Goal: Task Accomplishment & Management: Complete application form

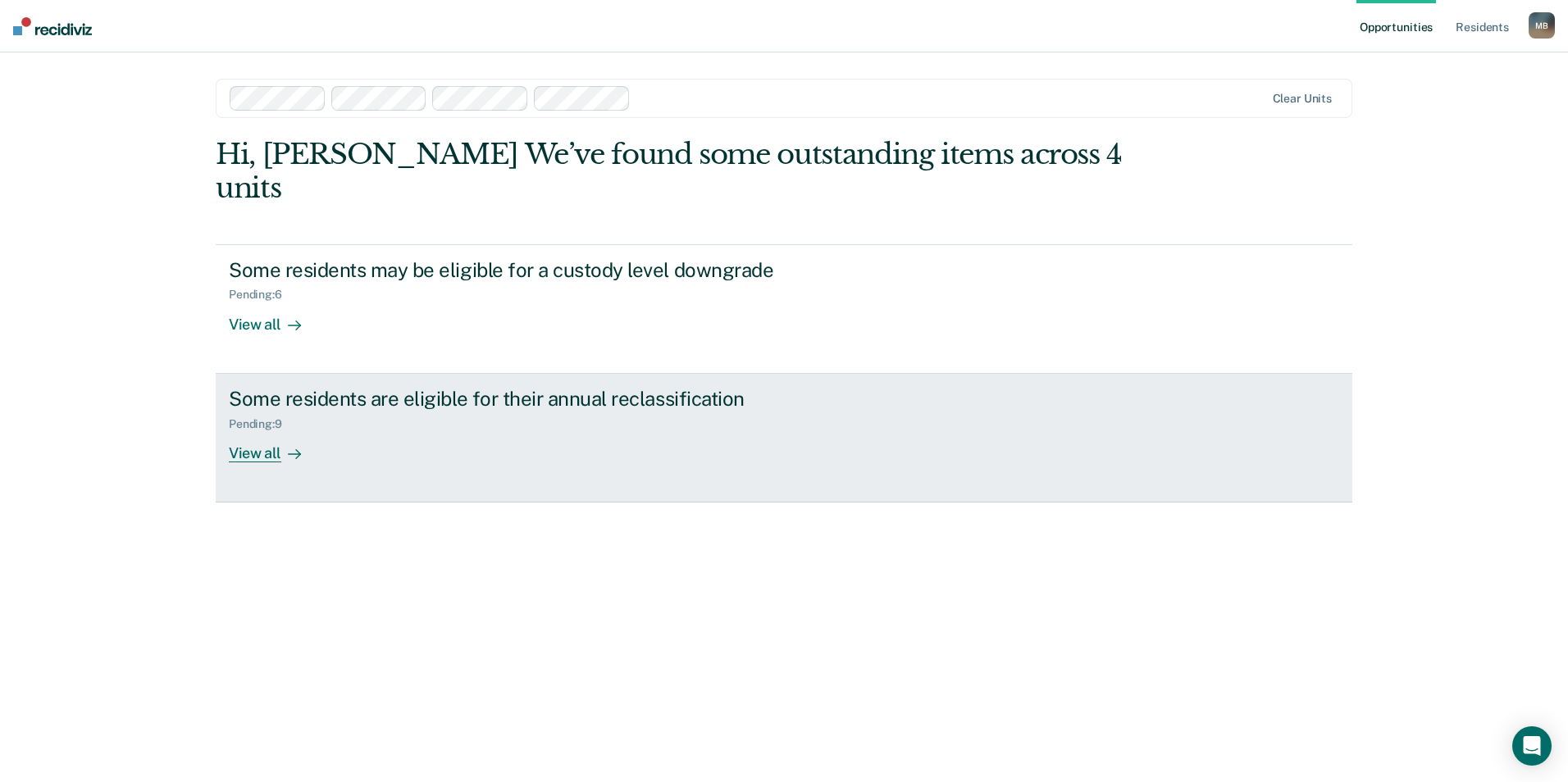
click at [400, 403] on div "Some residents are eligible for their annual reclassification Pending : 9 View …" at bounding box center [536, 425] width 615 height 75
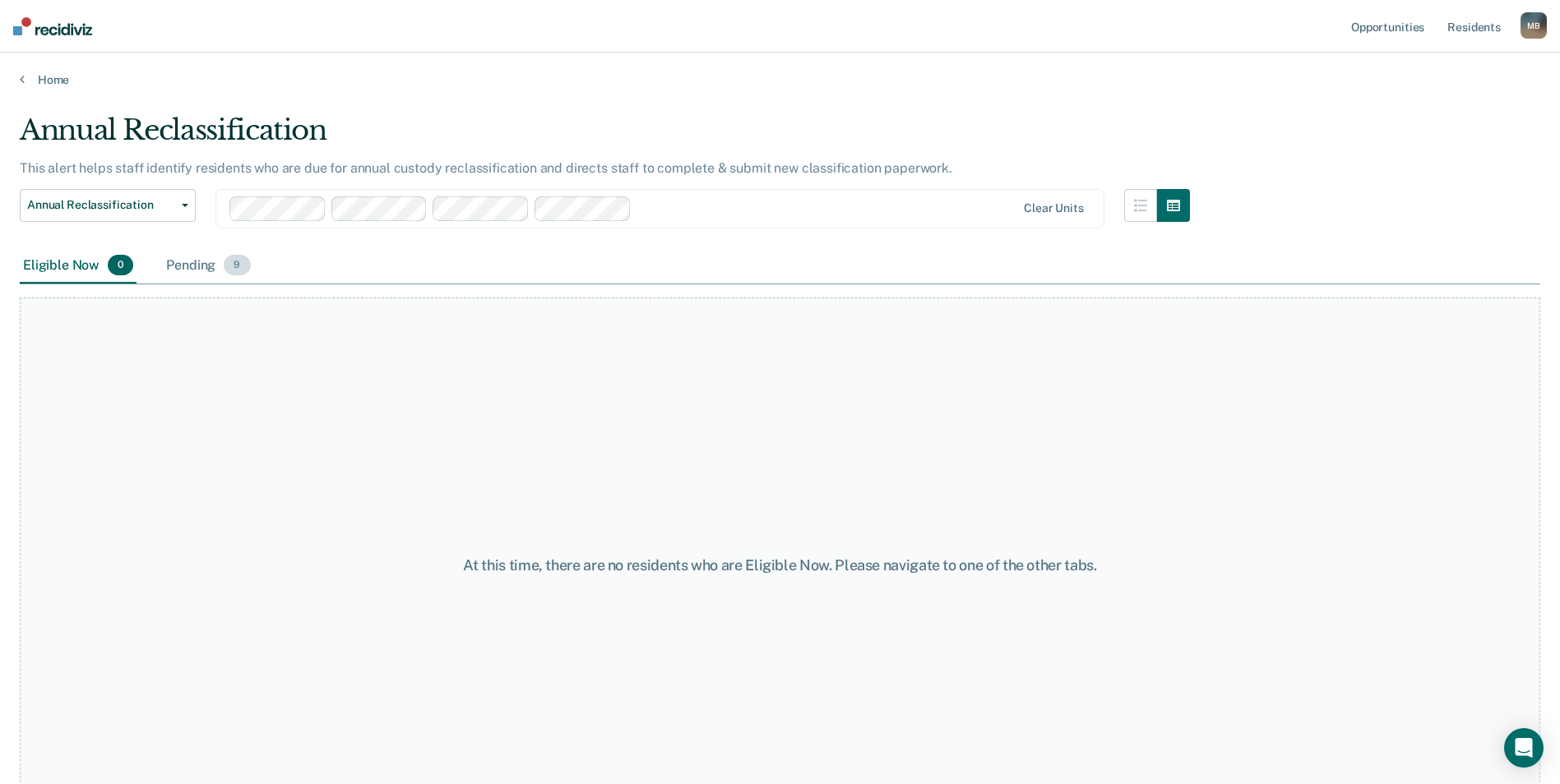
click at [193, 273] on div "Pending 9" at bounding box center [207, 266] width 90 height 36
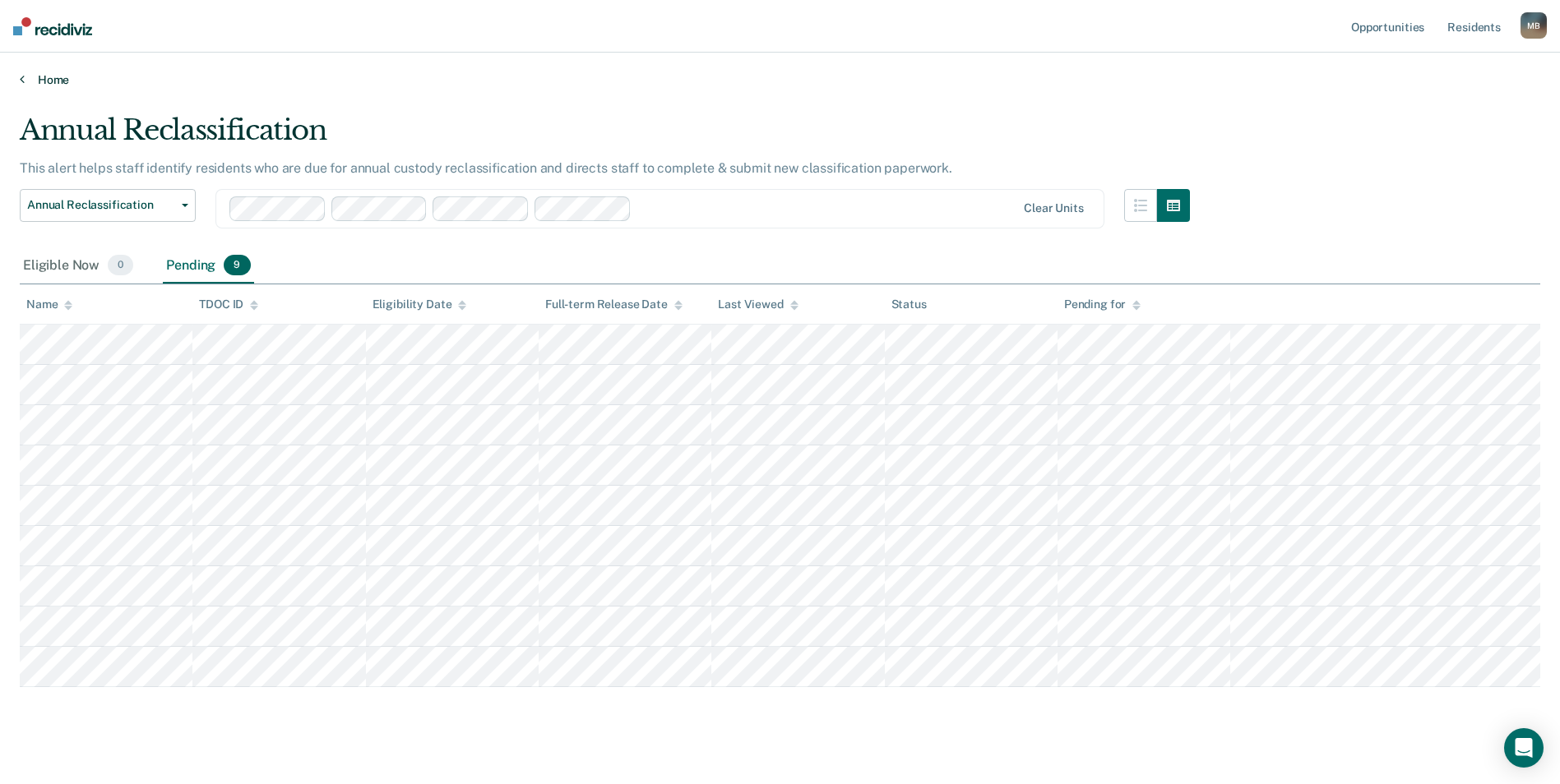
click at [58, 79] on link "Home" at bounding box center [780, 79] width 1521 height 15
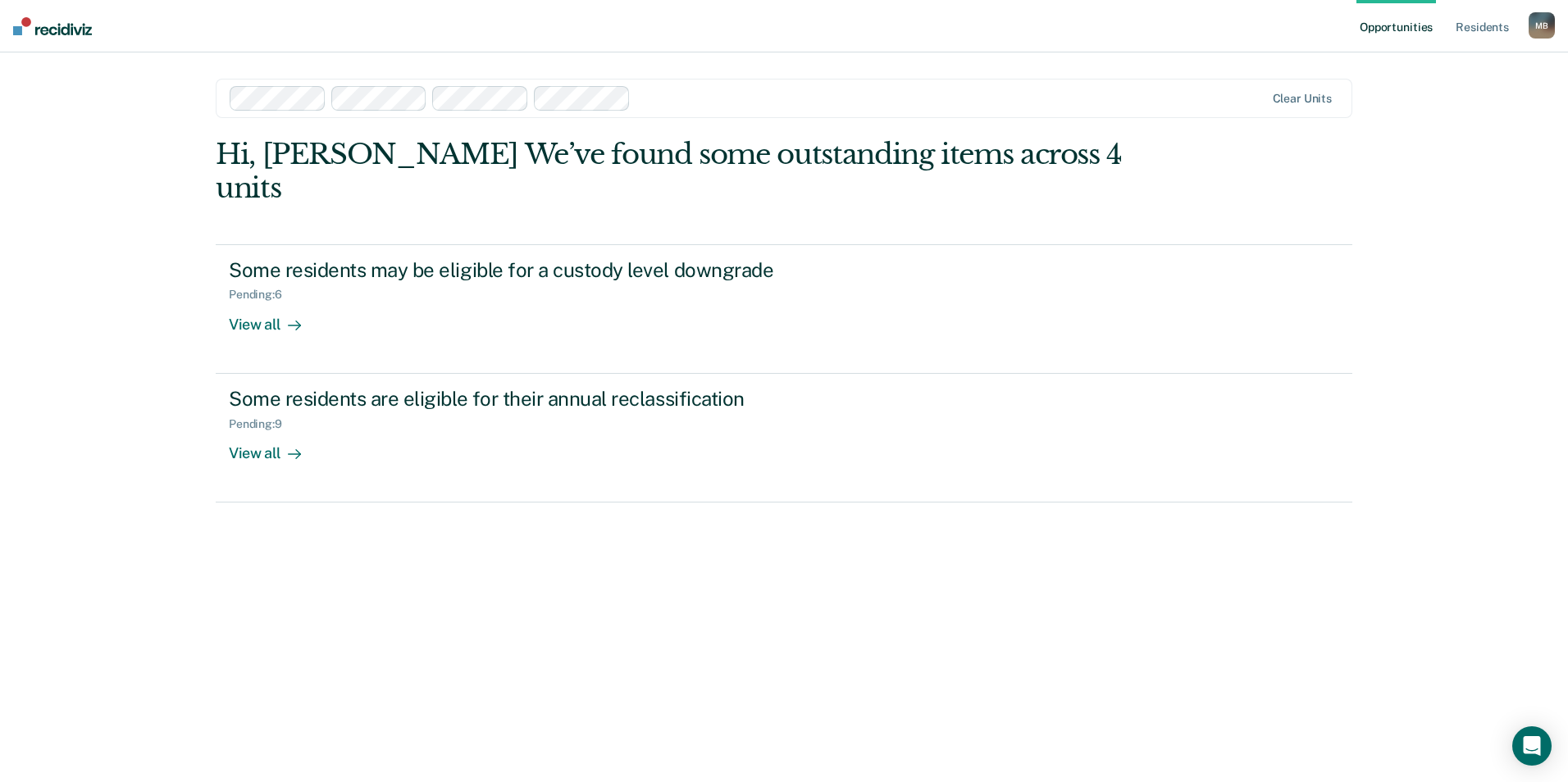
click at [809, 100] on div at bounding box center [951, 98] width 628 height 19
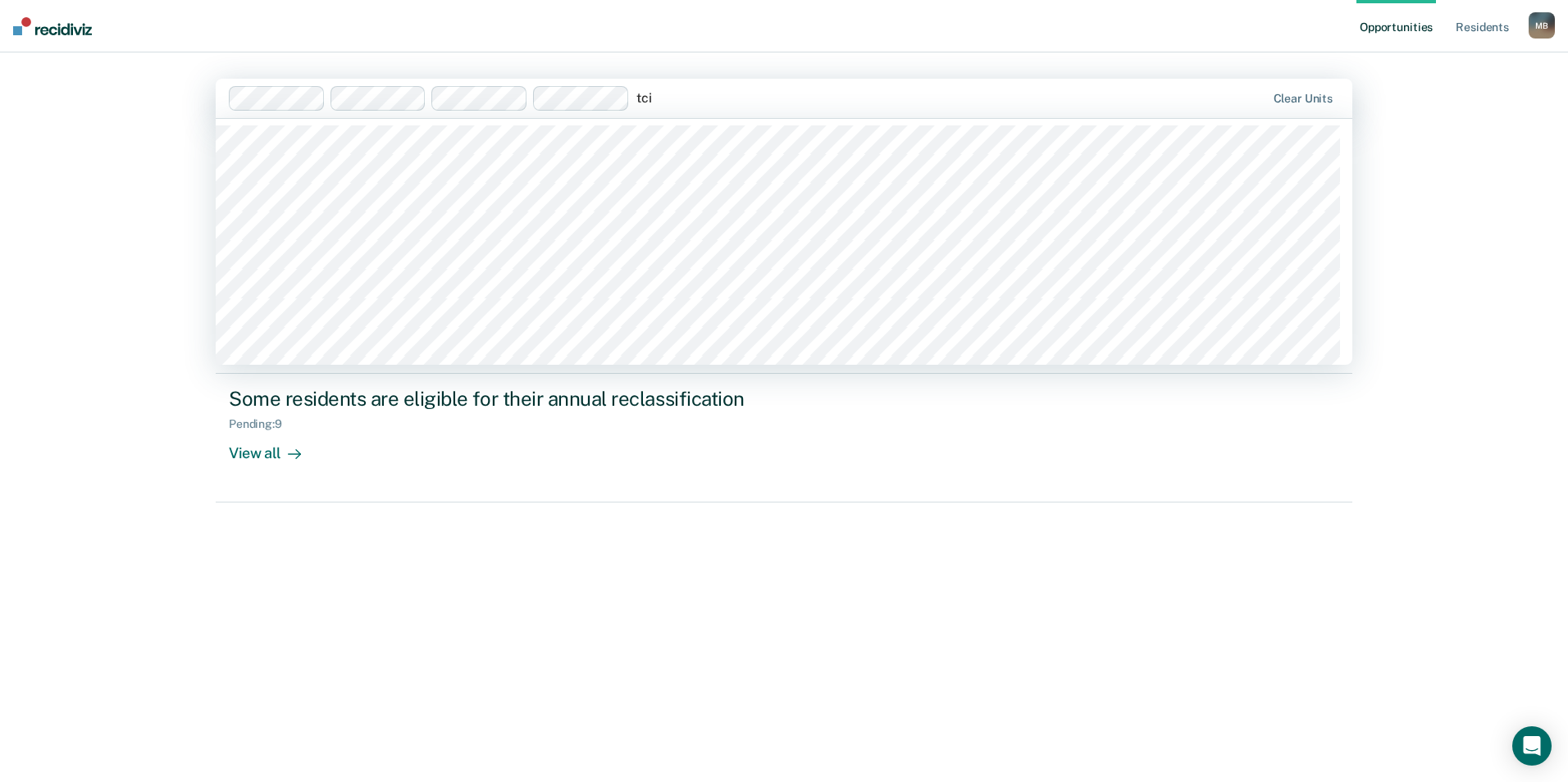
type input "tcix"
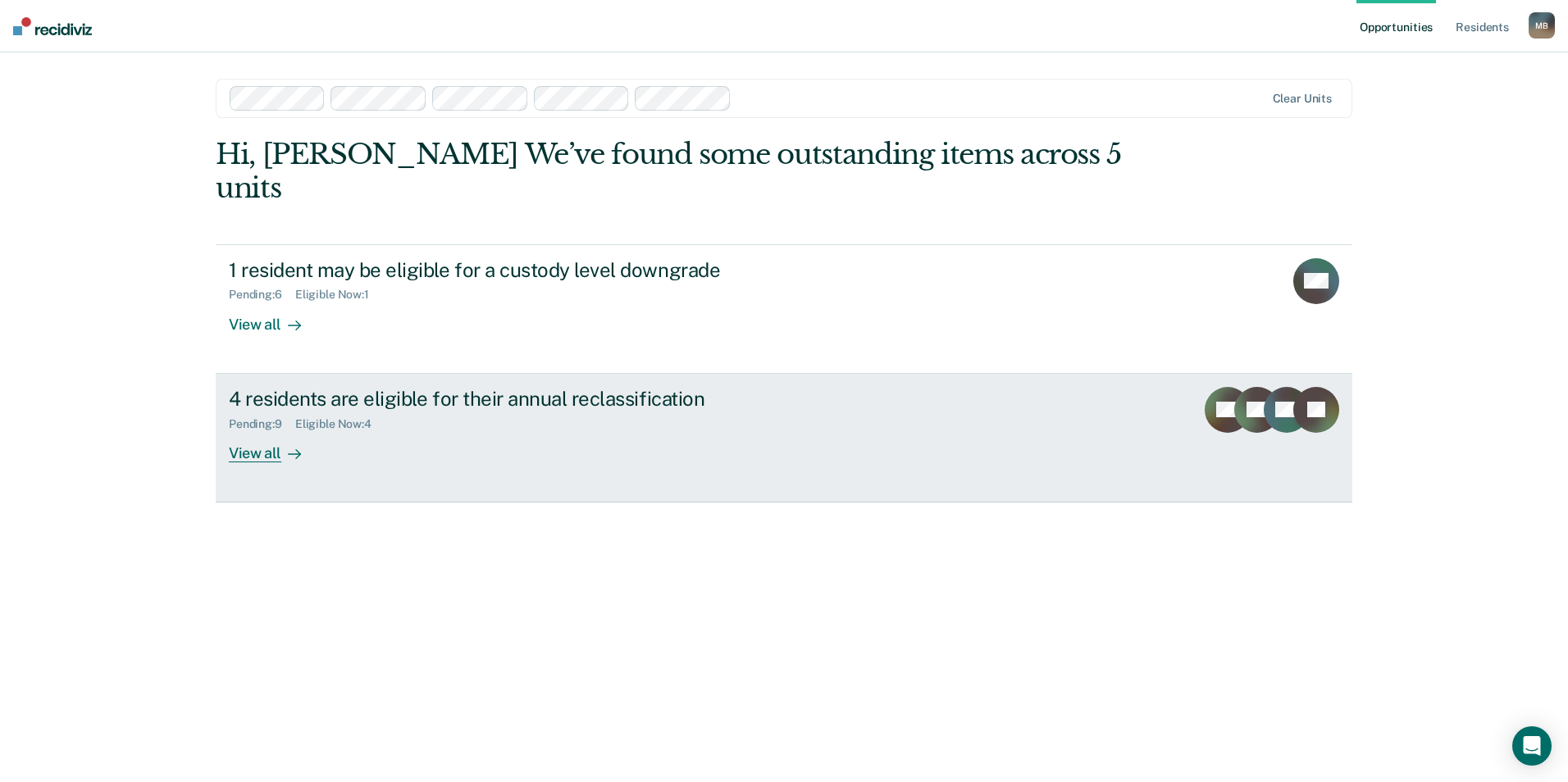
click at [262, 431] on div "View all" at bounding box center [274, 446] width 92 height 32
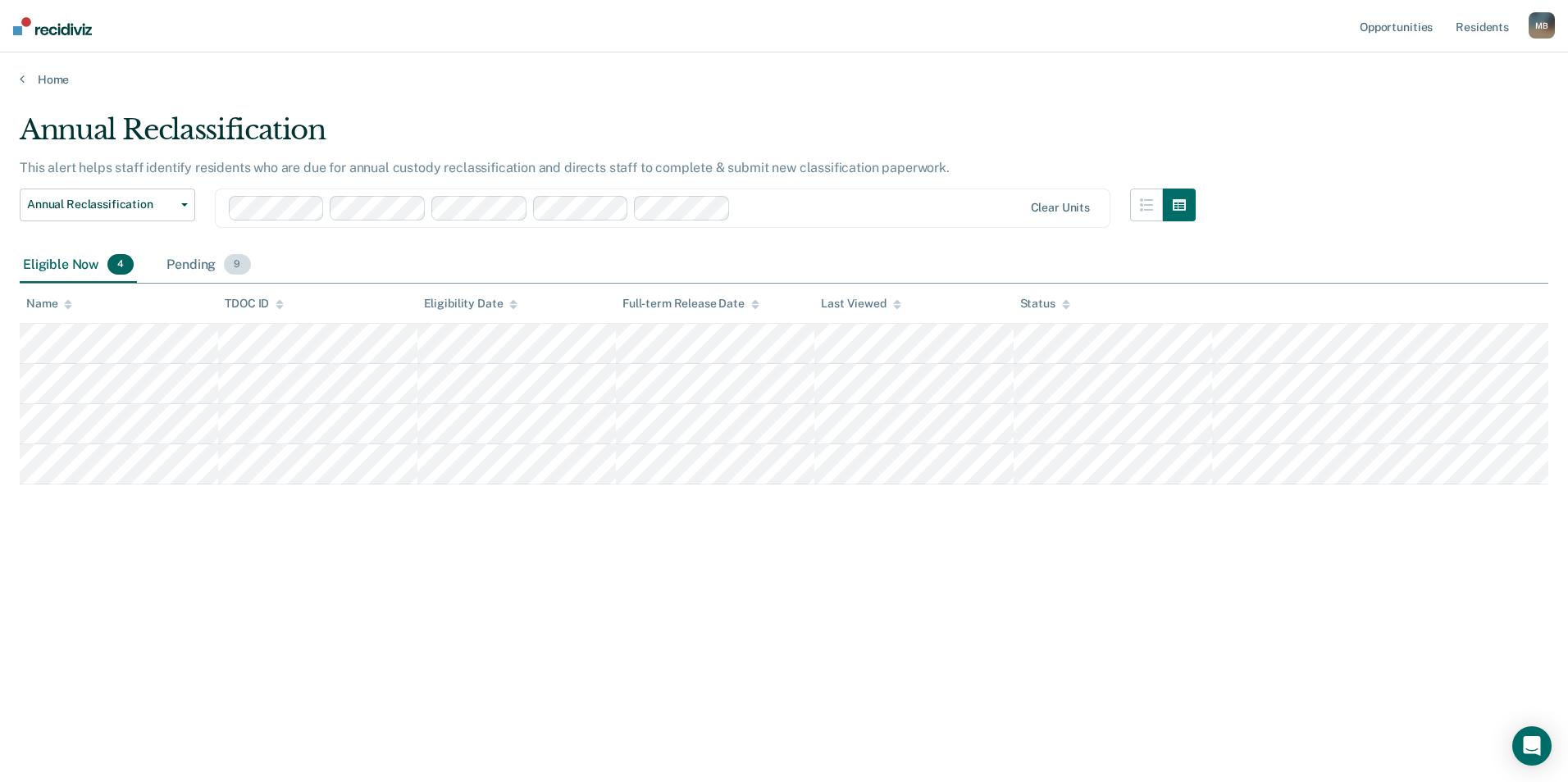
click at [195, 265] on div "Pending 9" at bounding box center [208, 265] width 90 height 36
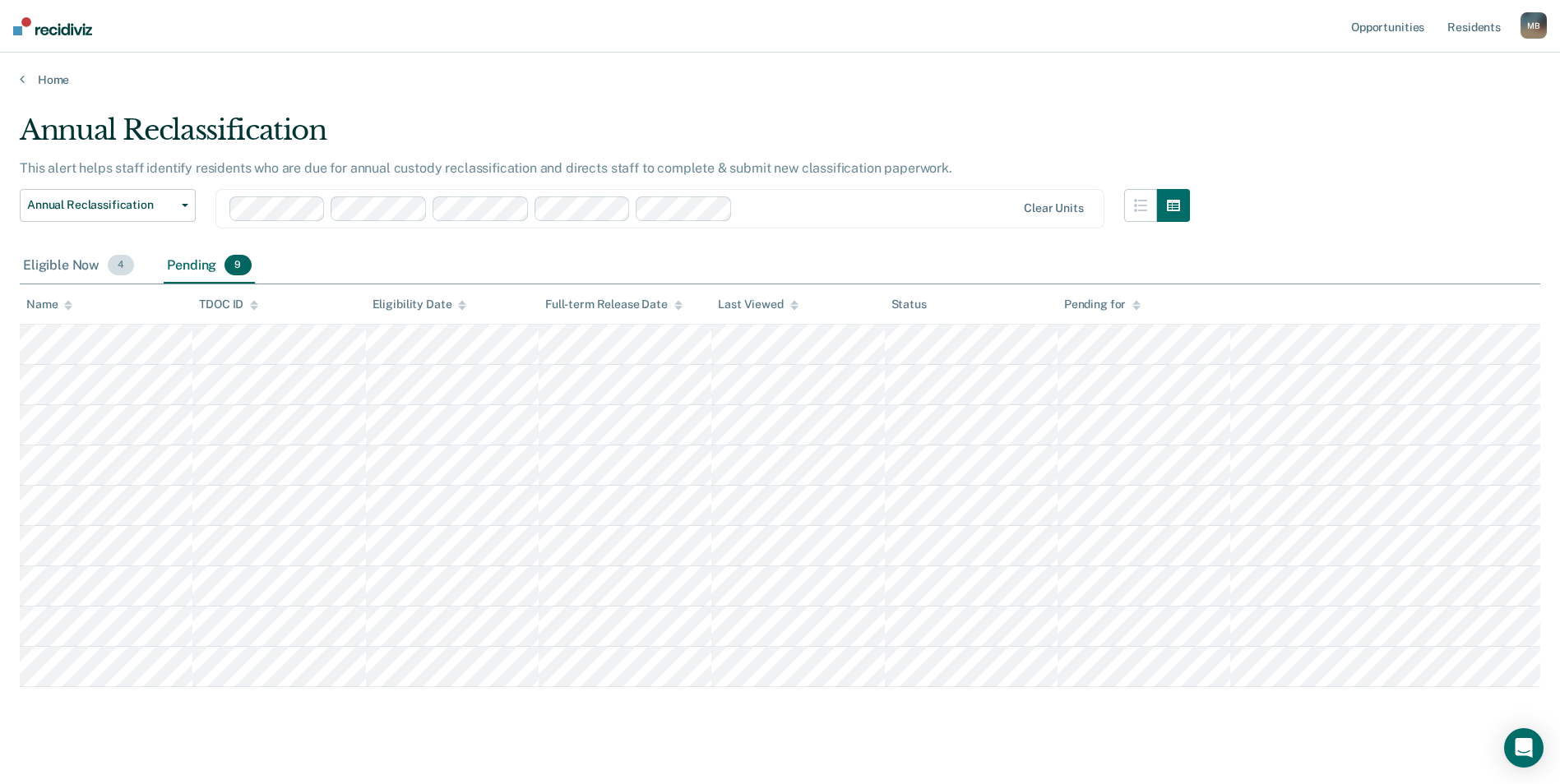
click at [67, 255] on div "Eligible Now 4" at bounding box center [77, 266] width 117 height 36
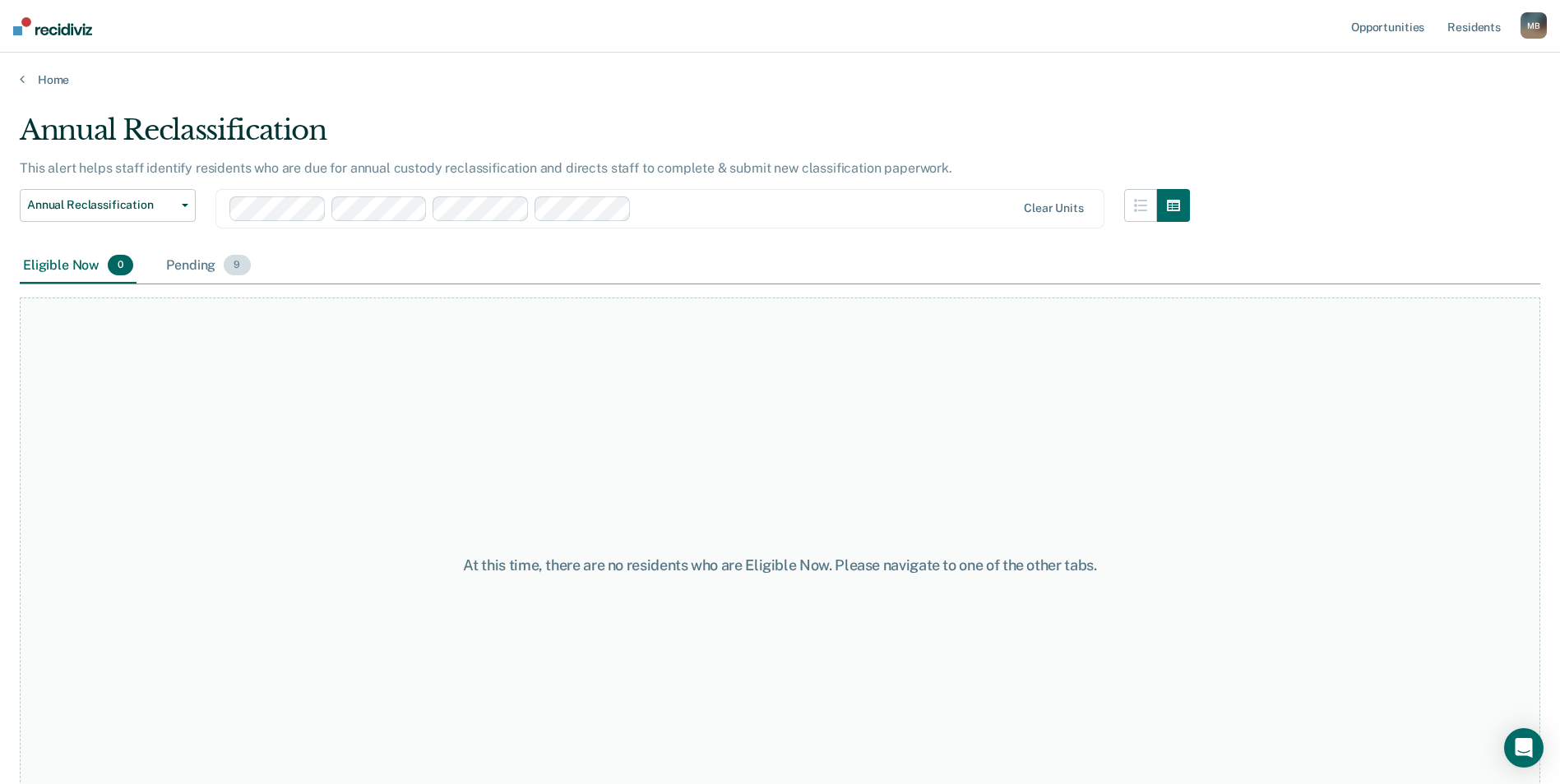
click at [194, 265] on div "Pending 9" at bounding box center [207, 266] width 90 height 36
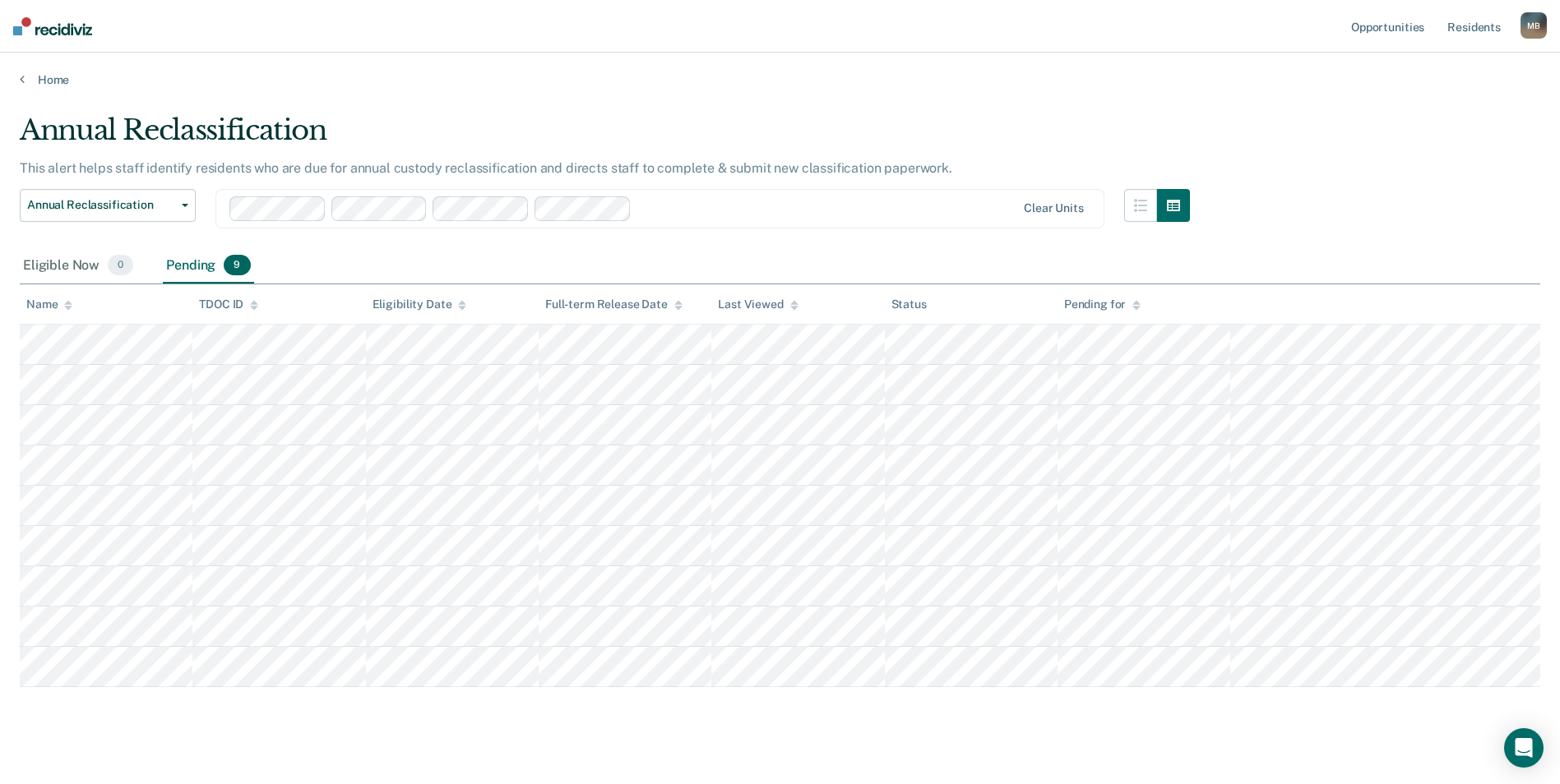
click at [704, 218] on div at bounding box center [827, 209] width 379 height 19
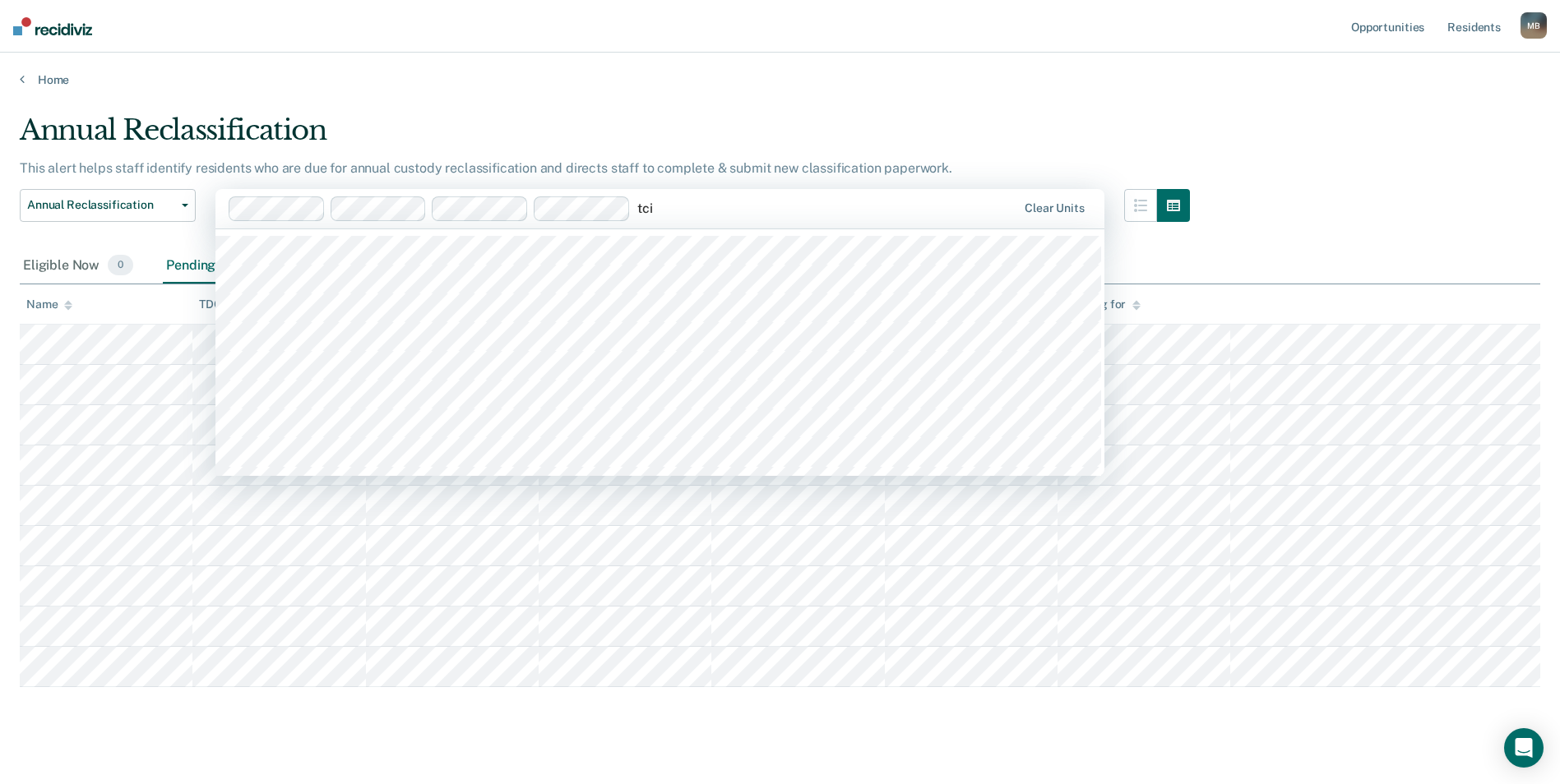
type input "tcix"
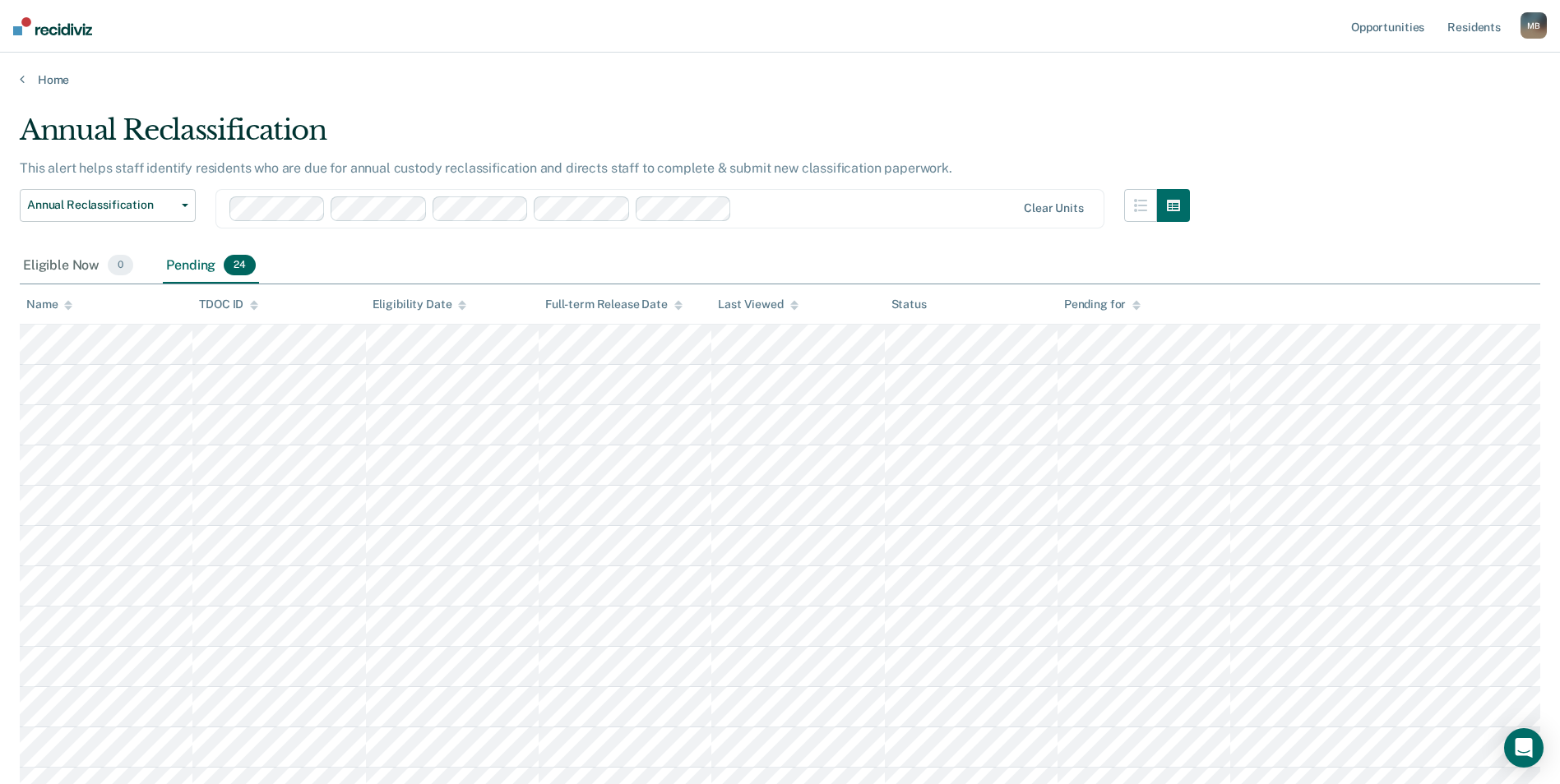
click at [194, 261] on div "Pending 24" at bounding box center [210, 266] width 96 height 36
click at [197, 264] on div "Pending 24" at bounding box center [210, 266] width 96 height 36
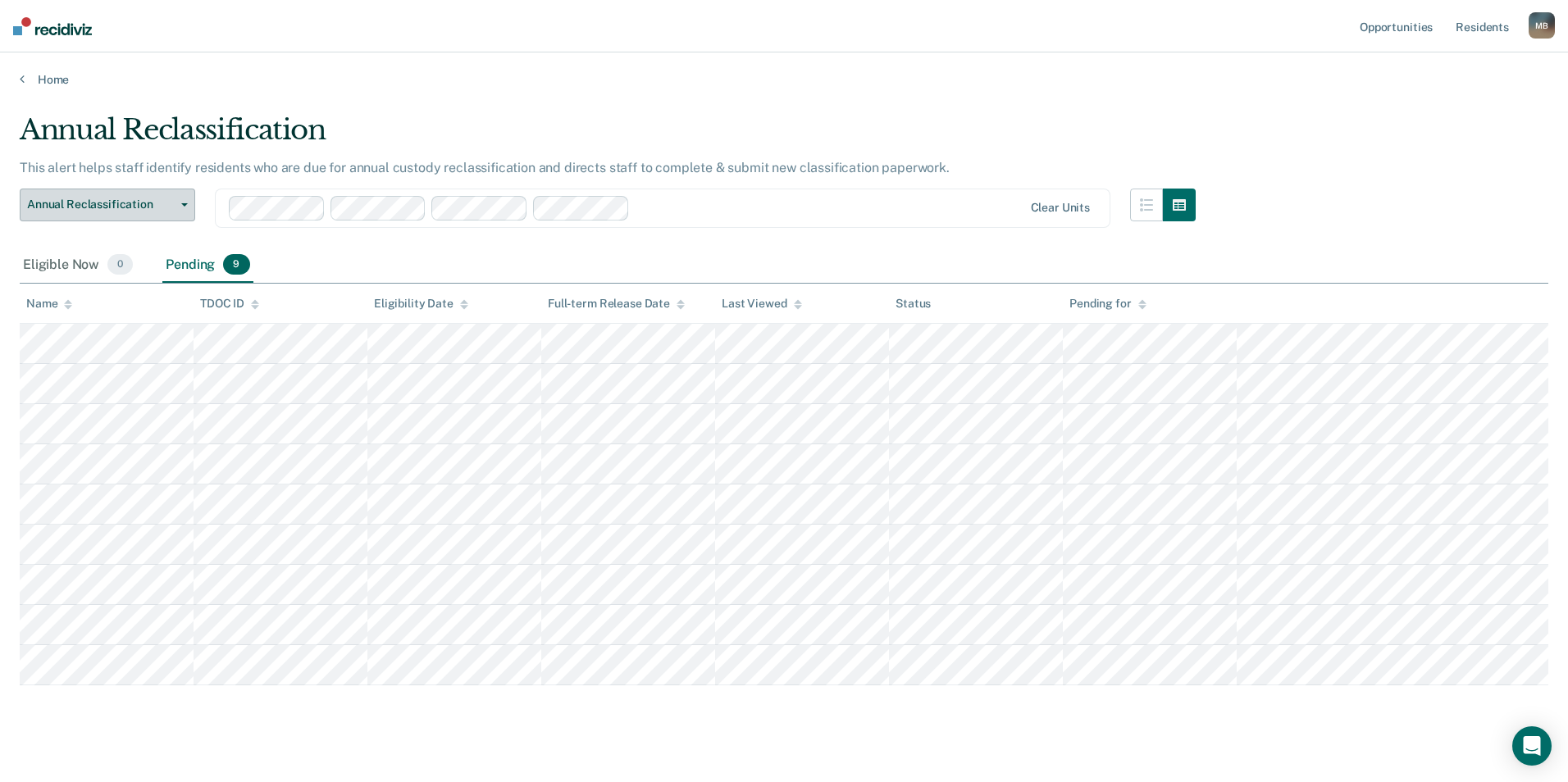
click at [79, 194] on button "Annual Reclassification" at bounding box center [107, 205] width 176 height 33
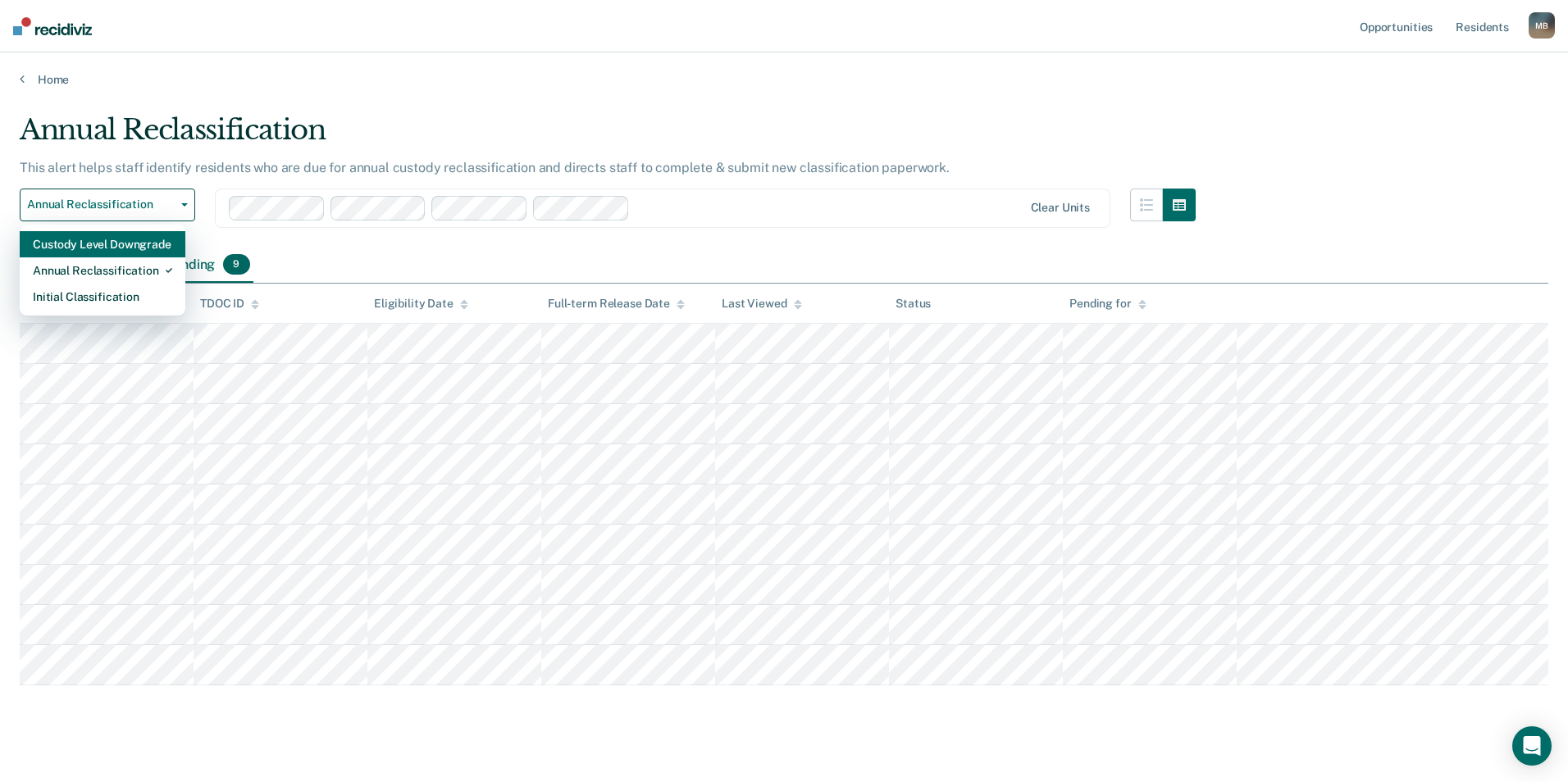
click at [93, 242] on div "Custody Level Downgrade" at bounding box center [102, 244] width 139 height 26
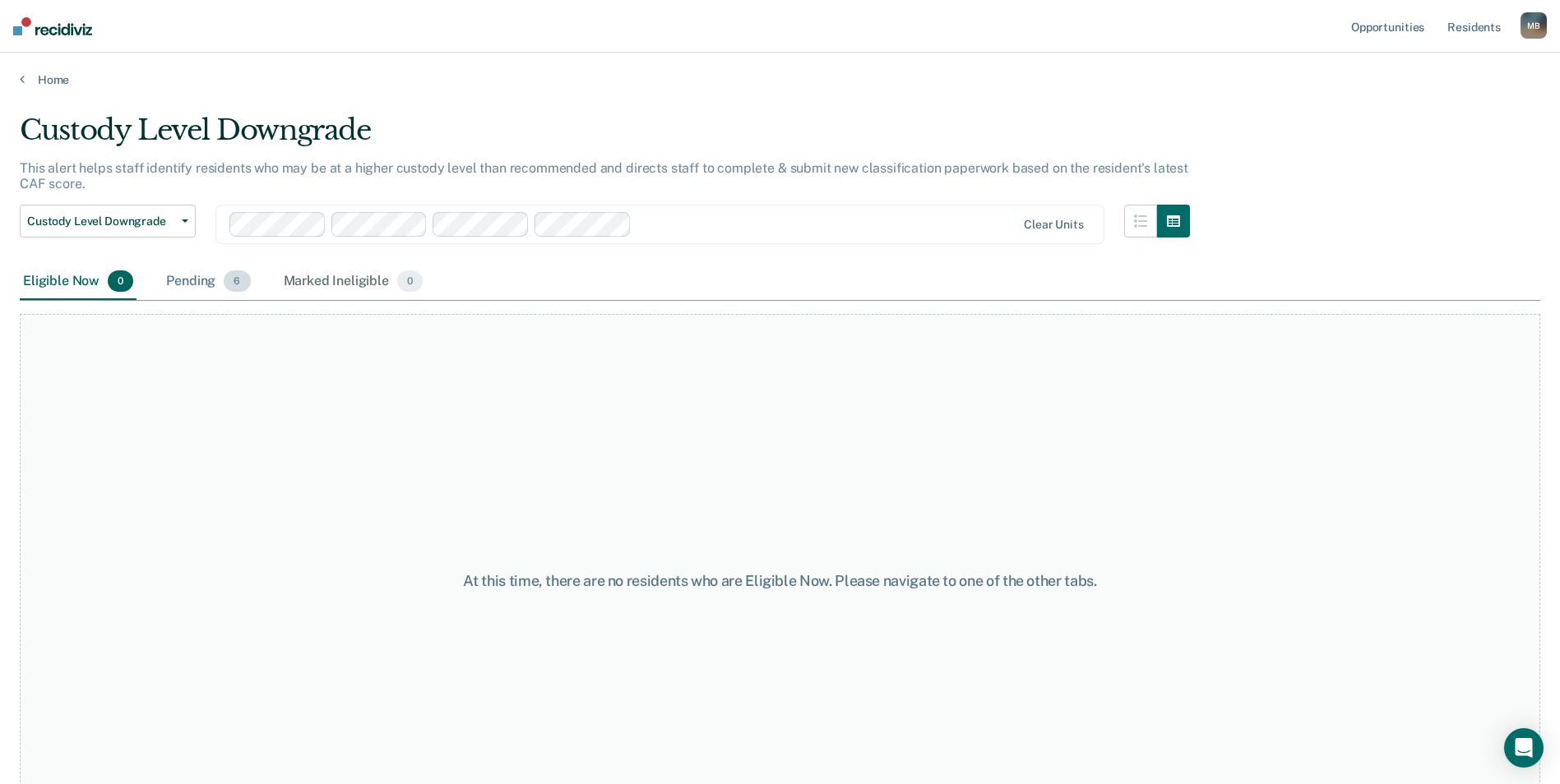
click at [201, 276] on div "Pending 6" at bounding box center [207, 282] width 90 height 36
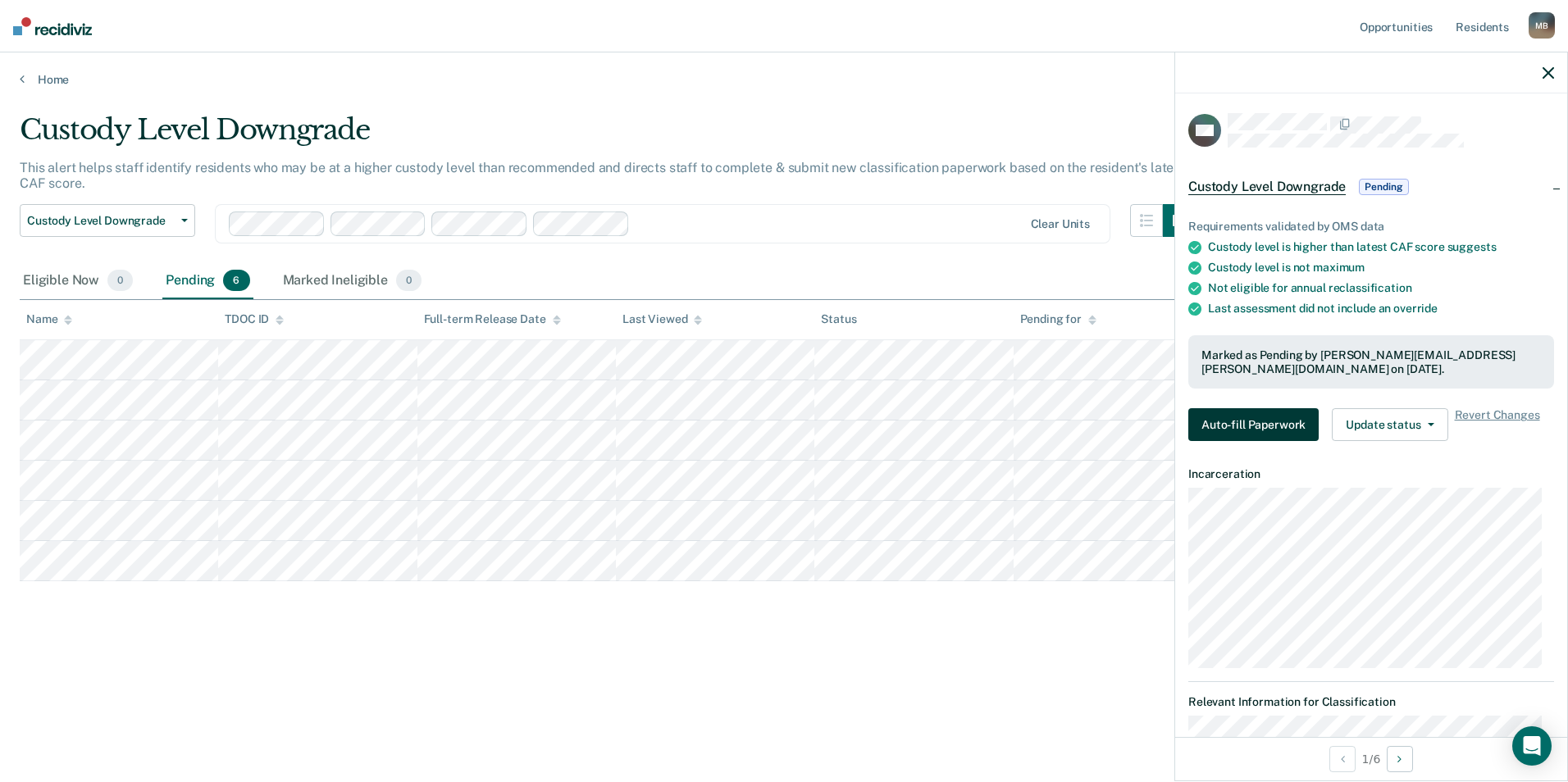
click at [1261, 416] on button "Auto-fill Paperwork" at bounding box center [1253, 425] width 130 height 33
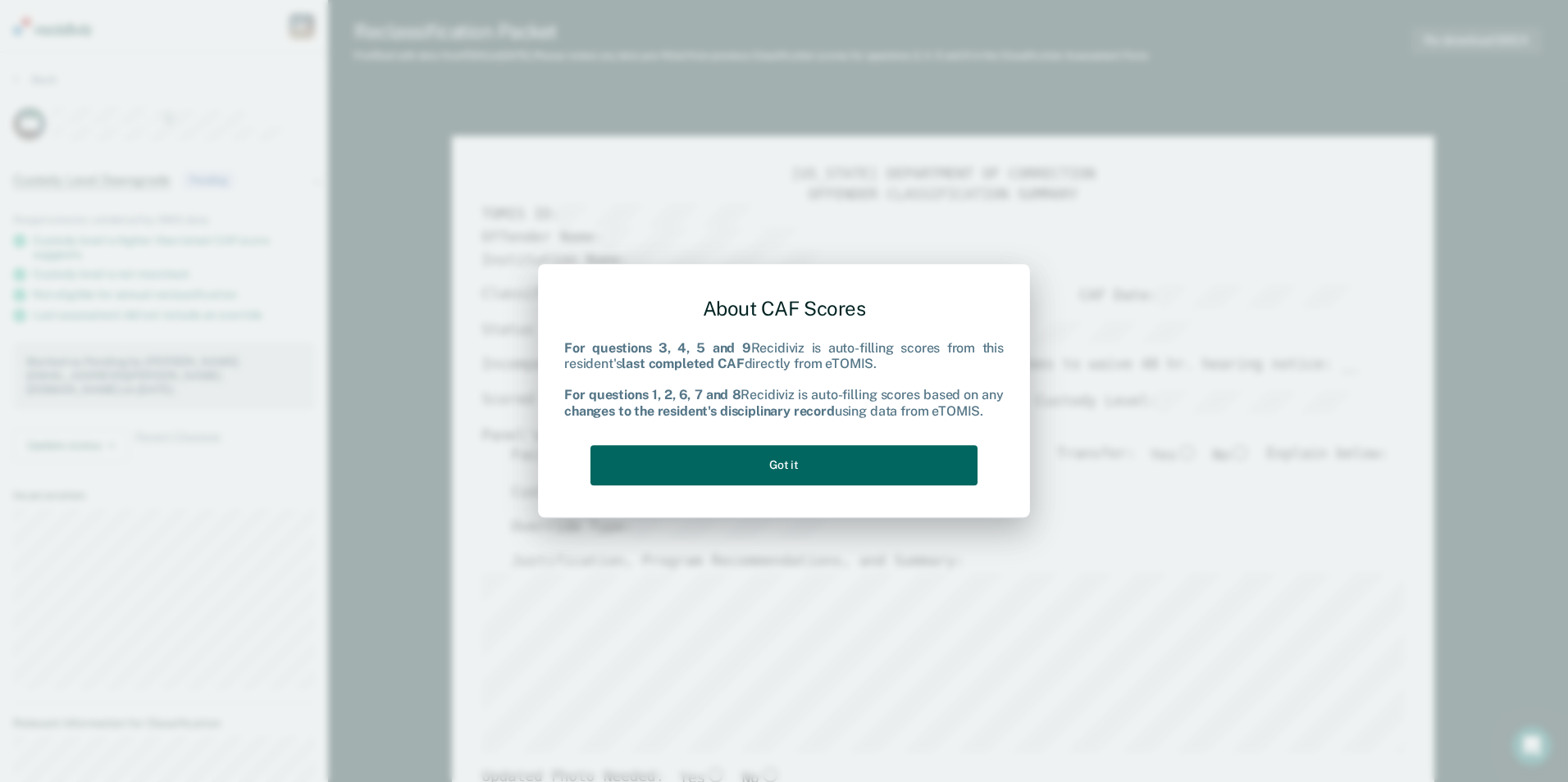
click at [748, 468] on button "Got it" at bounding box center [784, 465] width 387 height 41
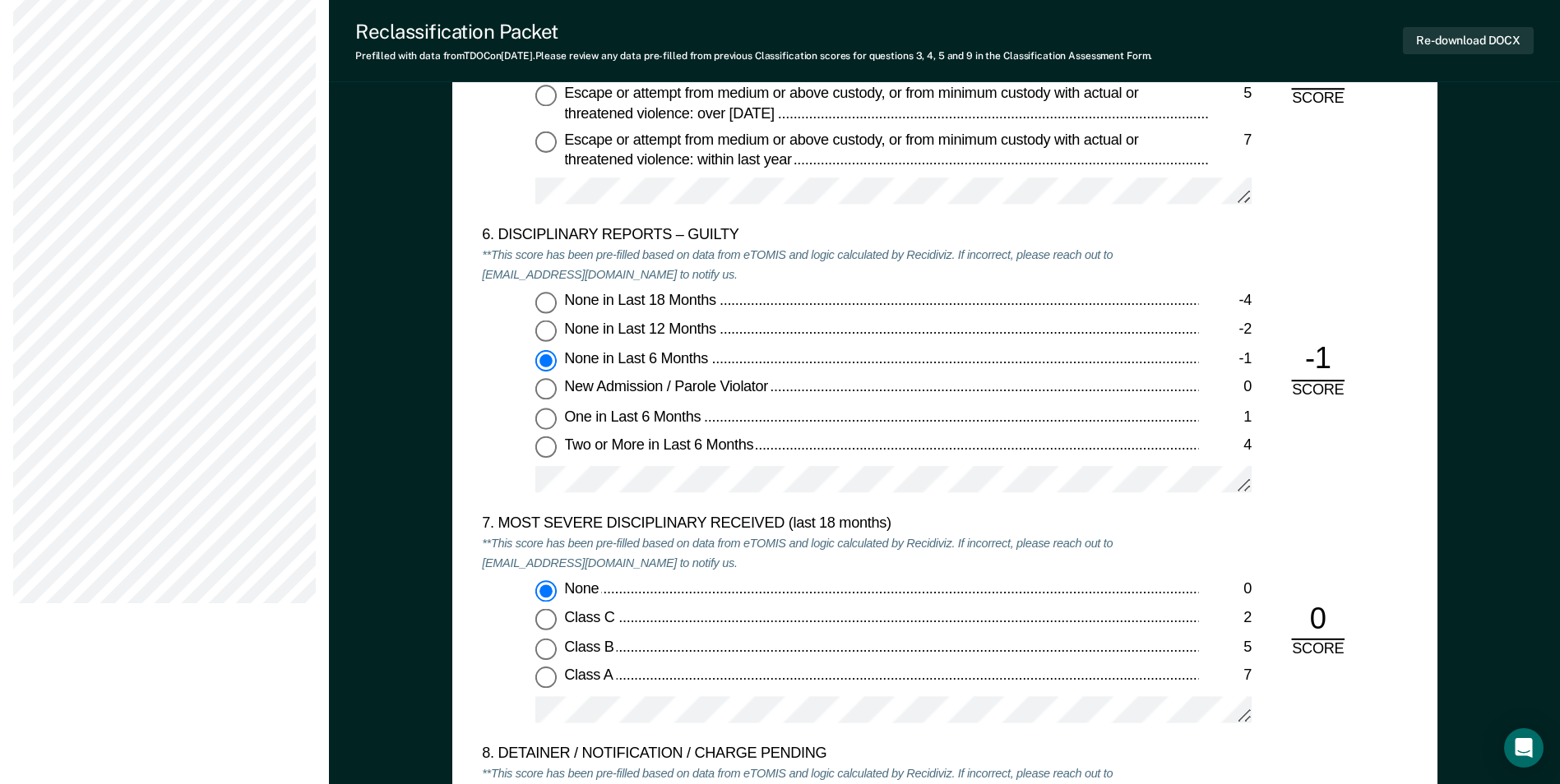
scroll to position [3042, 0]
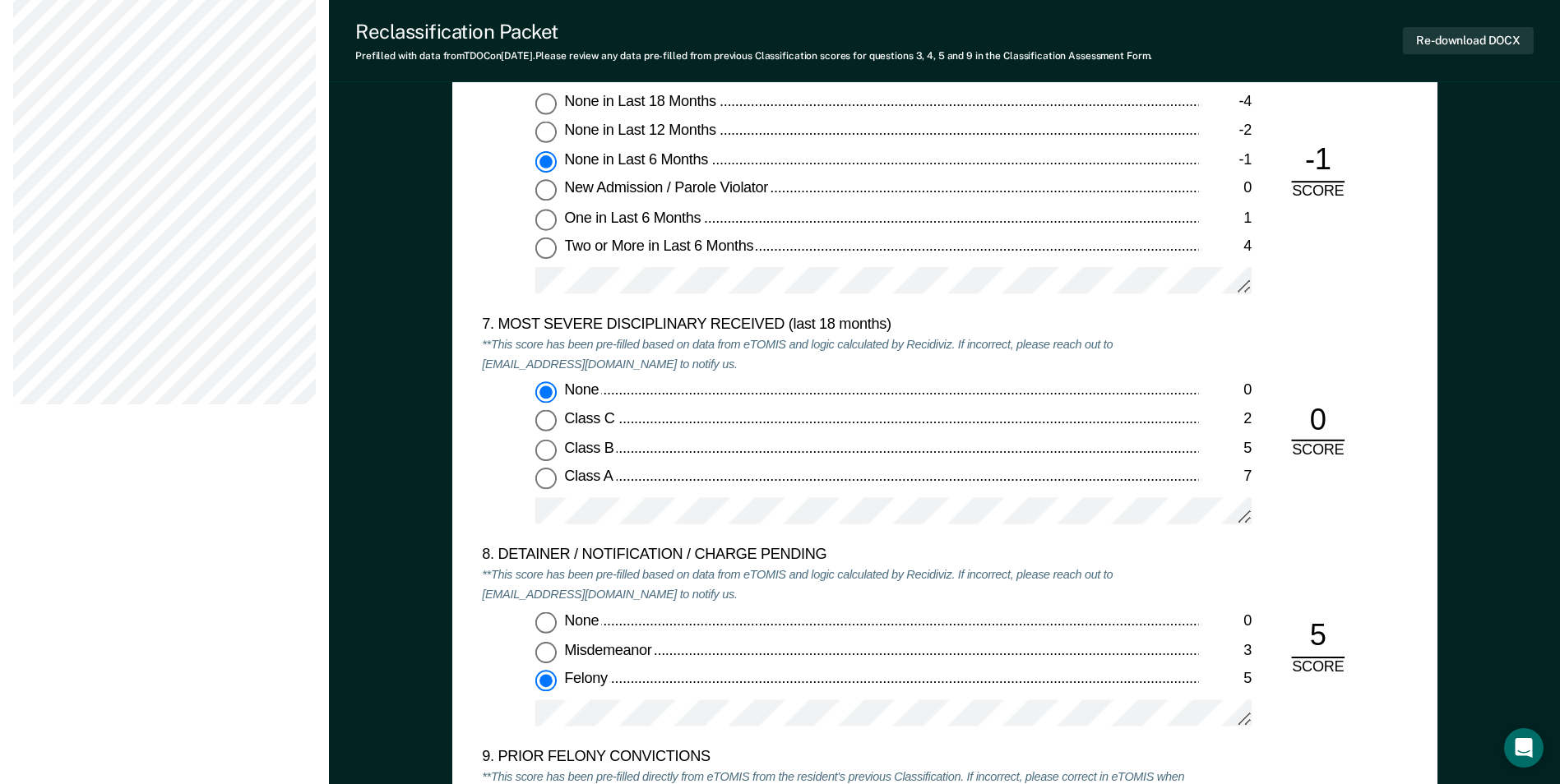
click at [546, 247] on input "Two or More in Last 6 Months 4" at bounding box center [546, 249] width 21 height 21
type textarea "x"
radio input "false"
radio input "true"
click at [548, 448] on input "Class B 5" at bounding box center [546, 450] width 21 height 21
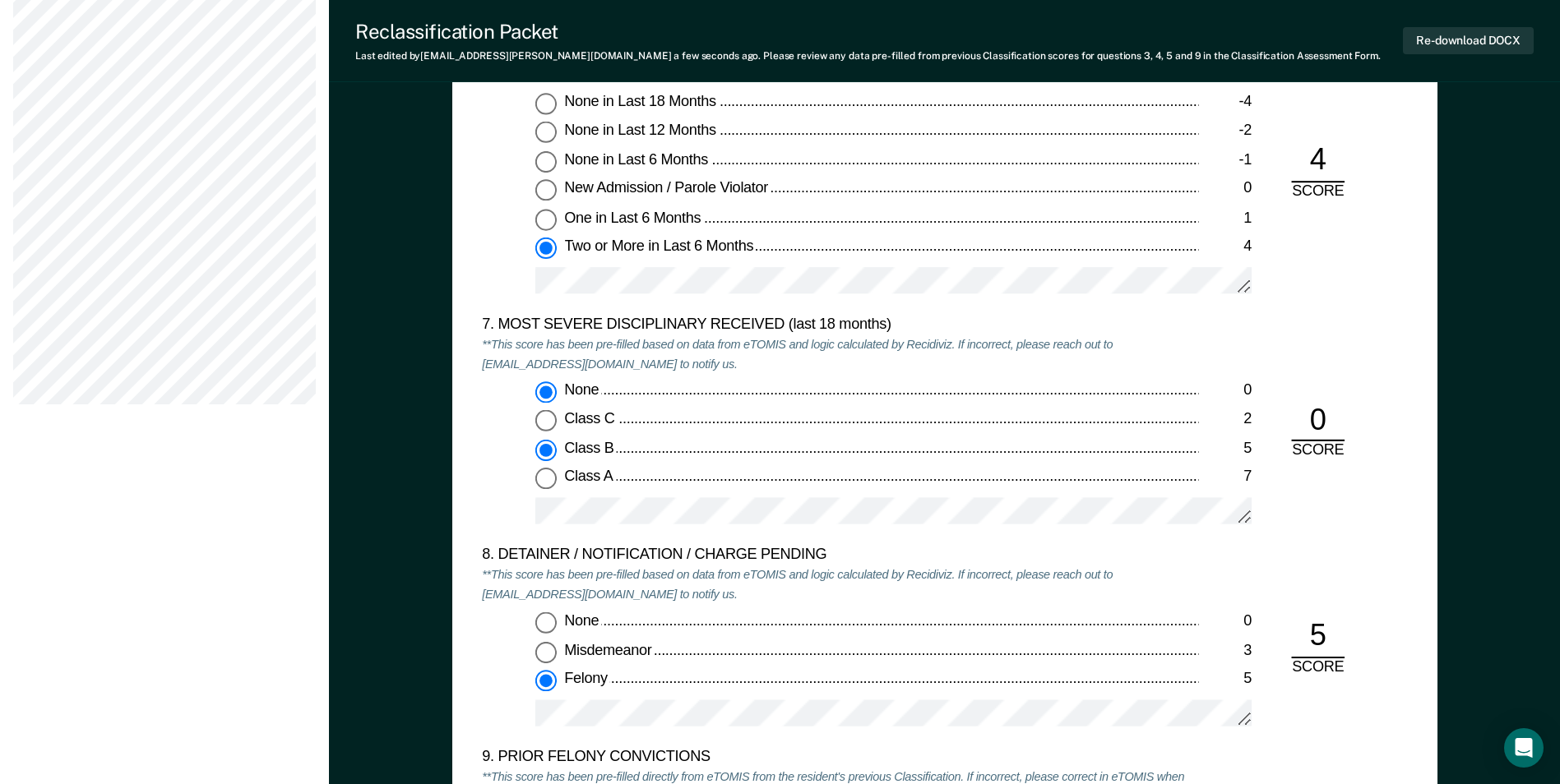
type textarea "x"
radio input "false"
radio input "true"
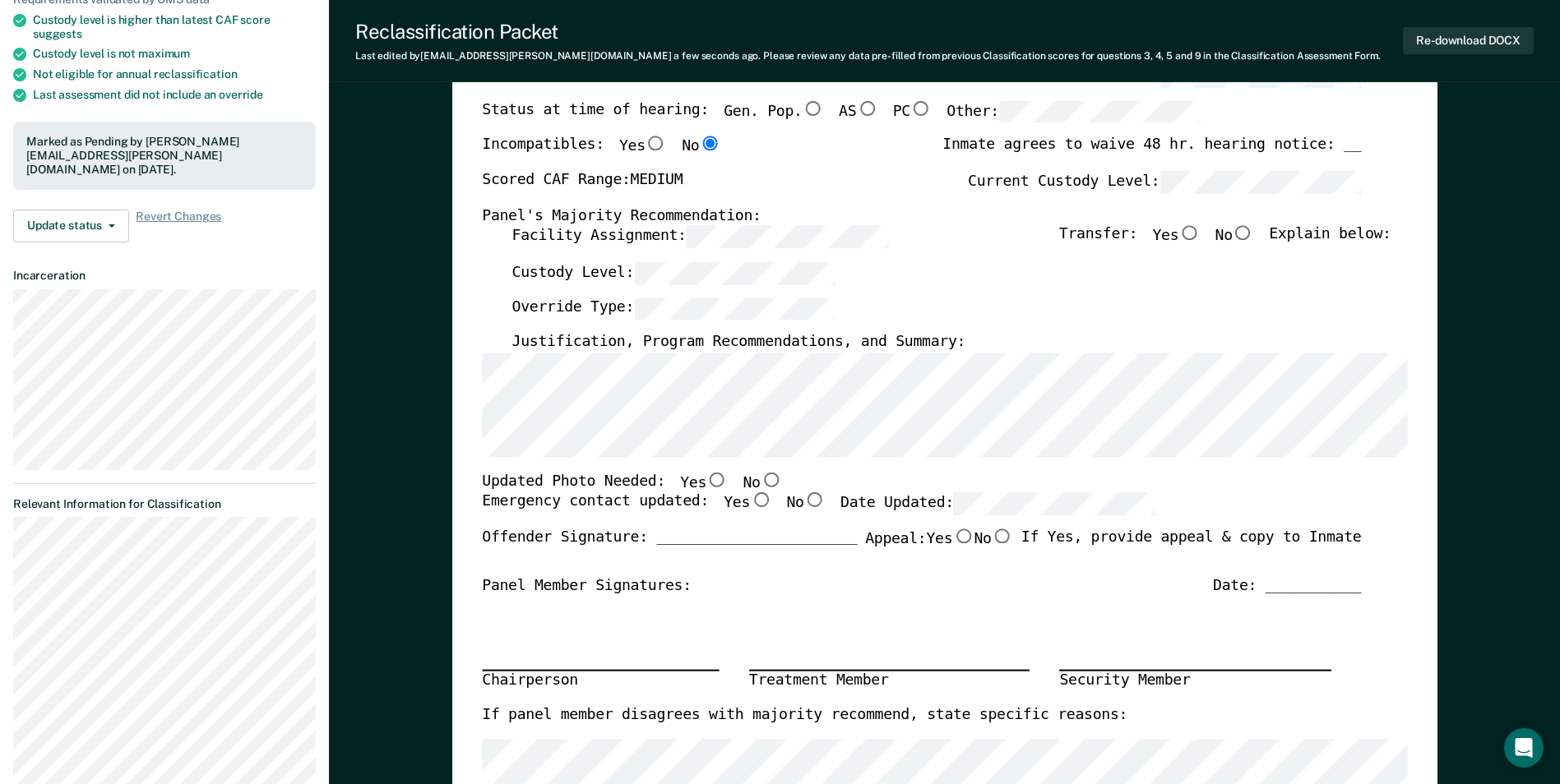
scroll to position [0, 0]
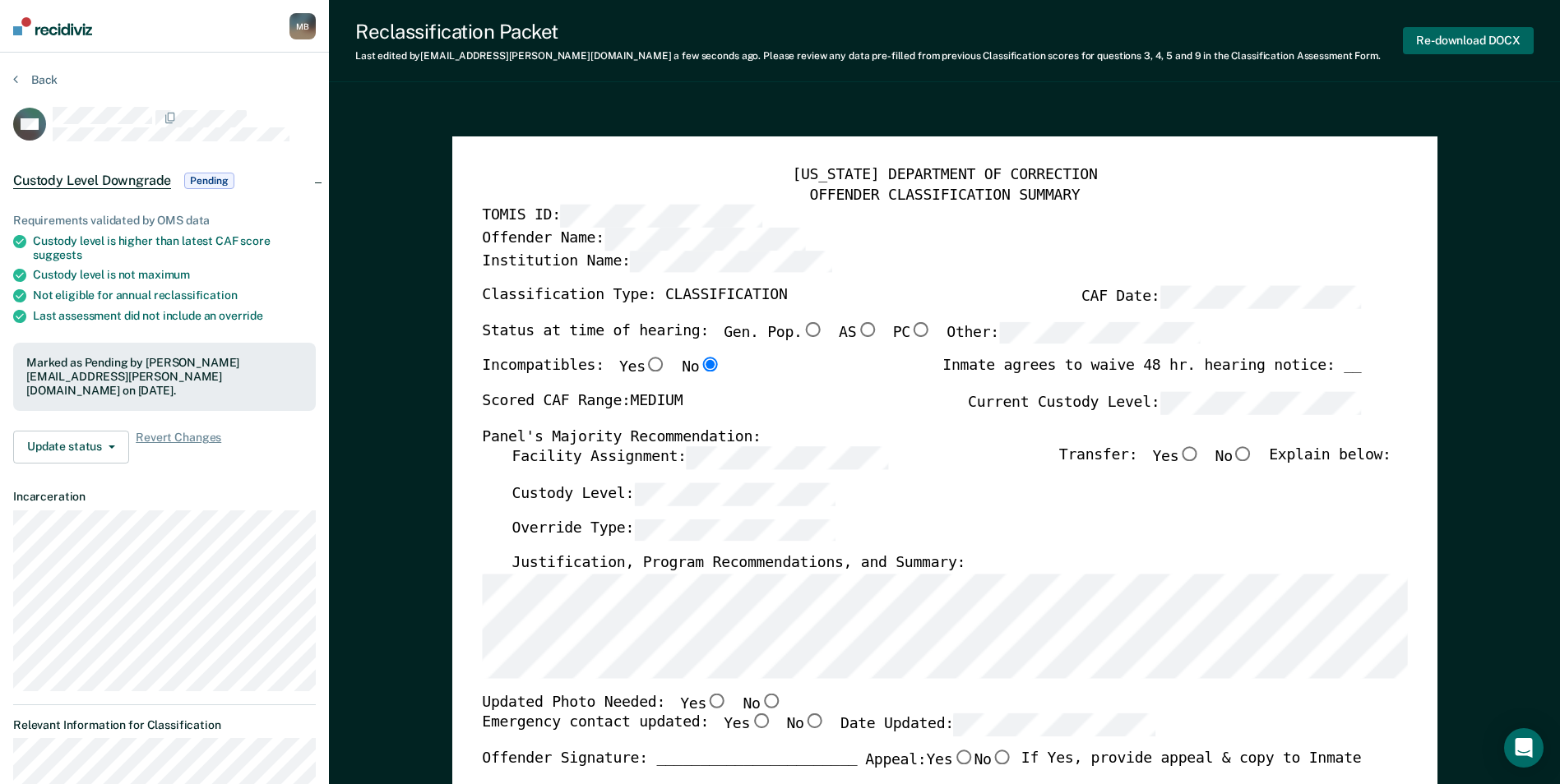
click at [1460, 31] on button "Re-download DOCX" at bounding box center [1468, 41] width 131 height 27
type textarea "x"
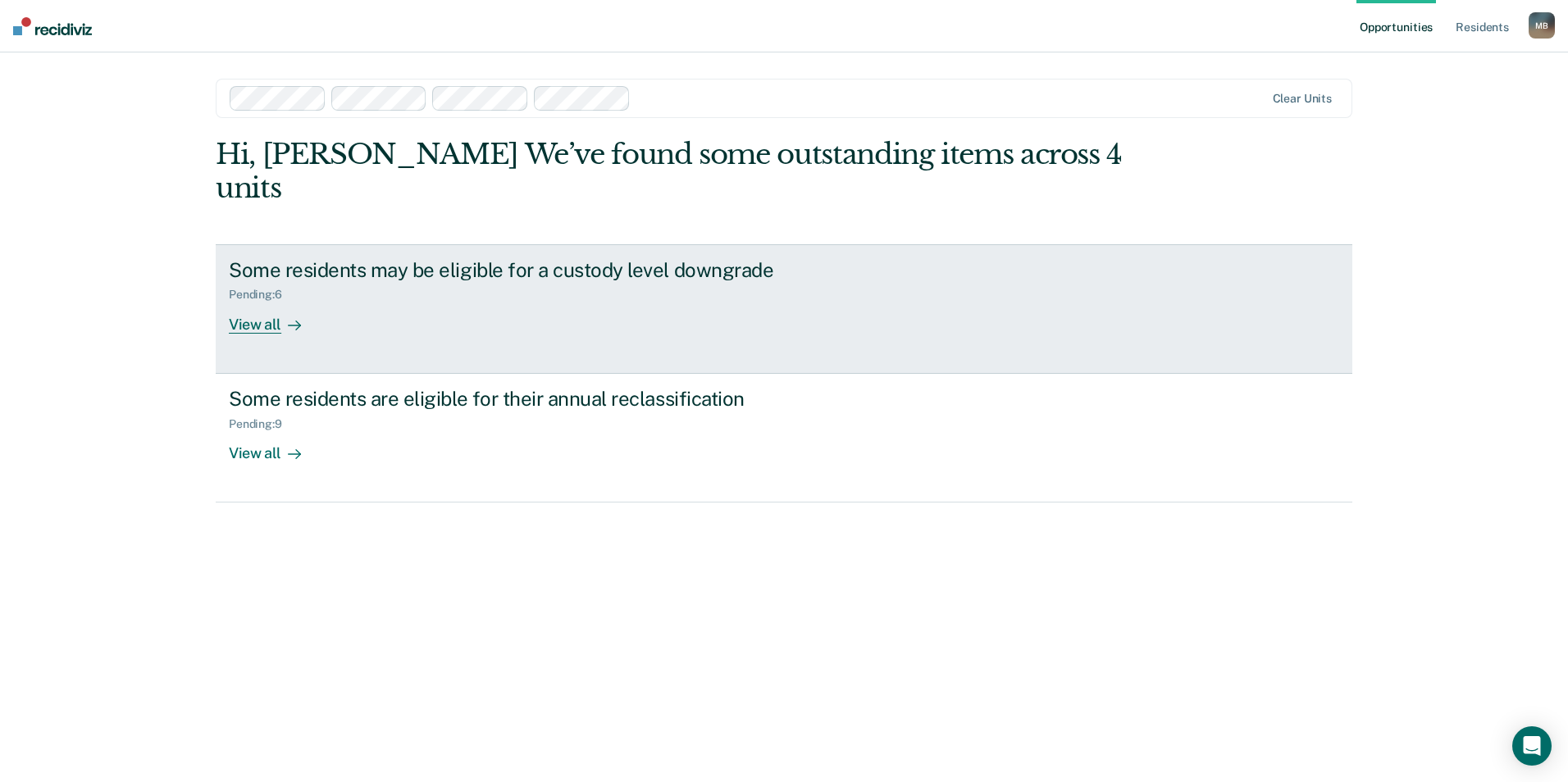
click at [259, 302] on div "View all" at bounding box center [274, 318] width 92 height 32
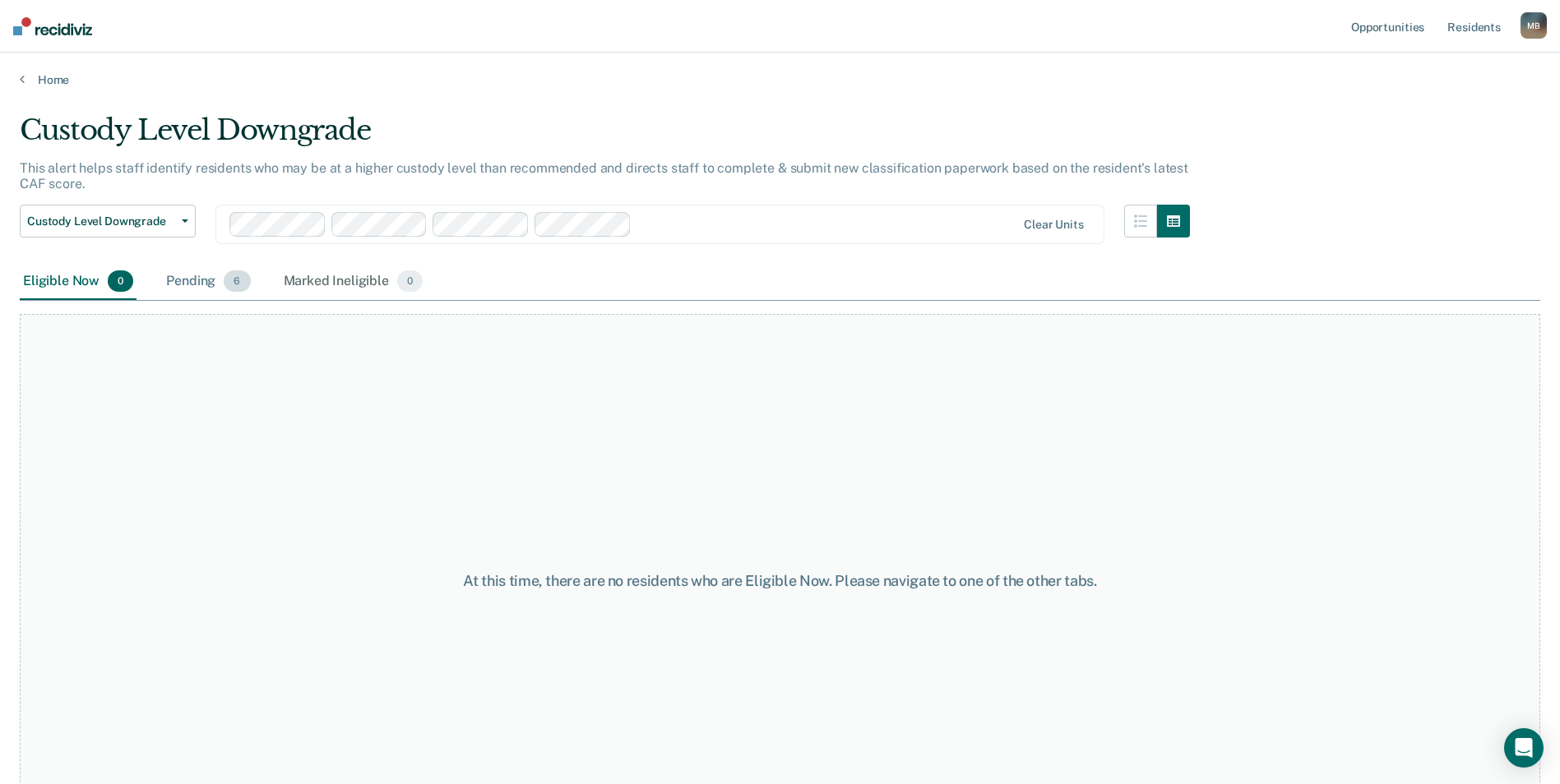
click at [204, 278] on div "Pending 6" at bounding box center [207, 282] width 90 height 36
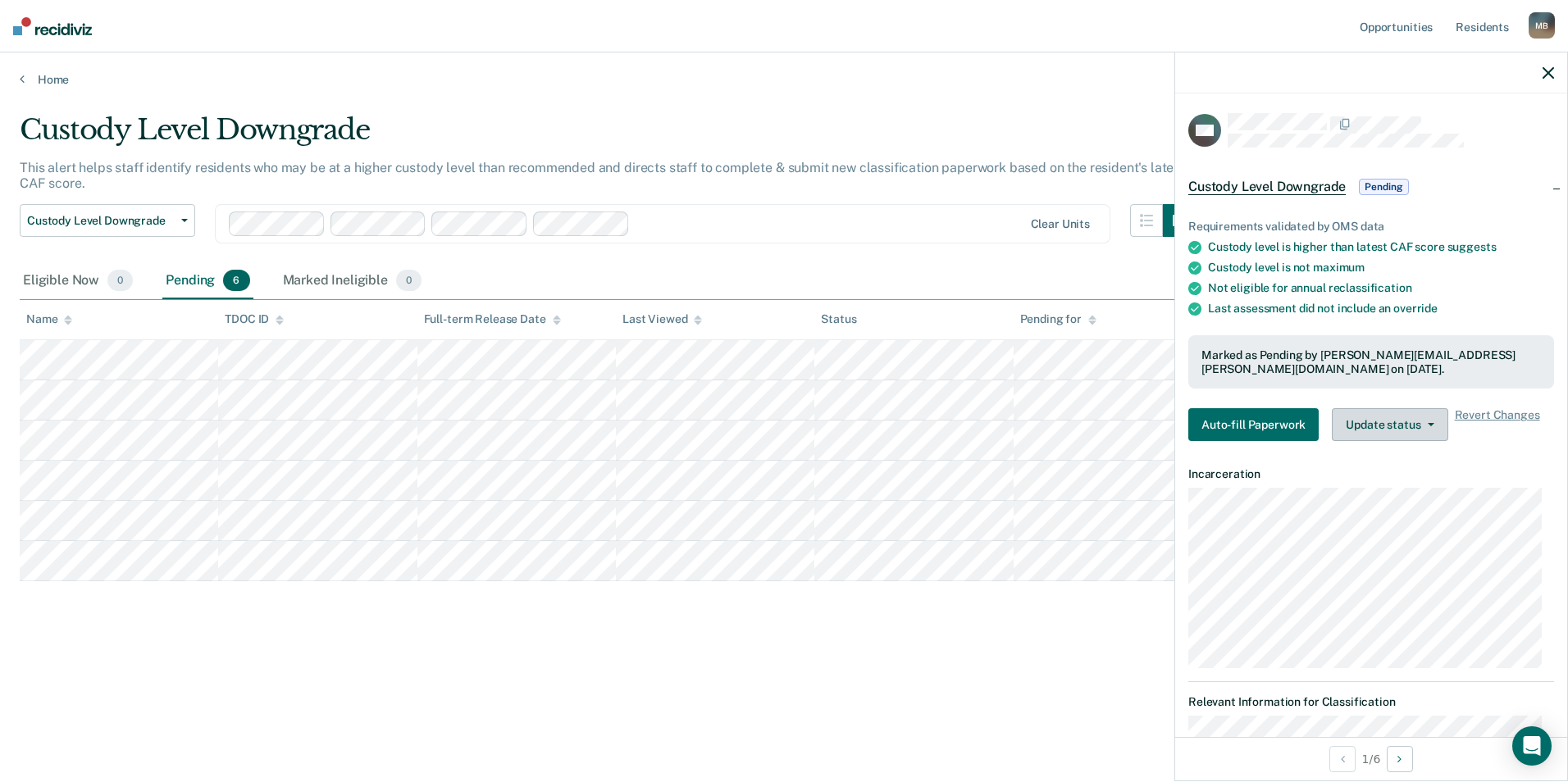
click at [1421, 428] on button "Update status" at bounding box center [1389, 425] width 116 height 33
click at [1408, 488] on button "Mark Ineligible" at bounding box center [1411, 489] width 158 height 26
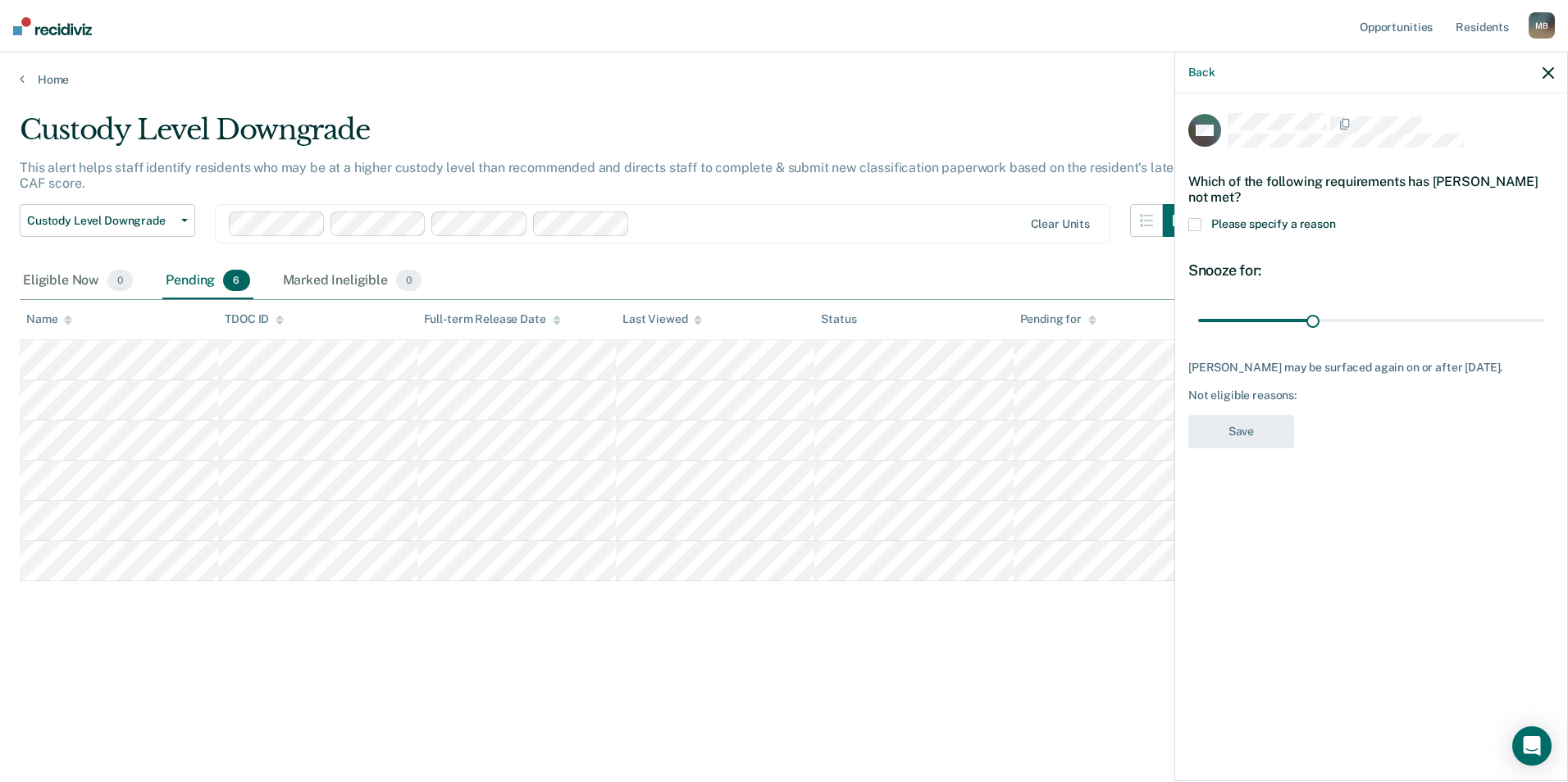
click at [1197, 225] on span at bounding box center [1195, 225] width 14 height 14
click at [1336, 218] on input "Please specify a reason" at bounding box center [1336, 218] width 0 height 0
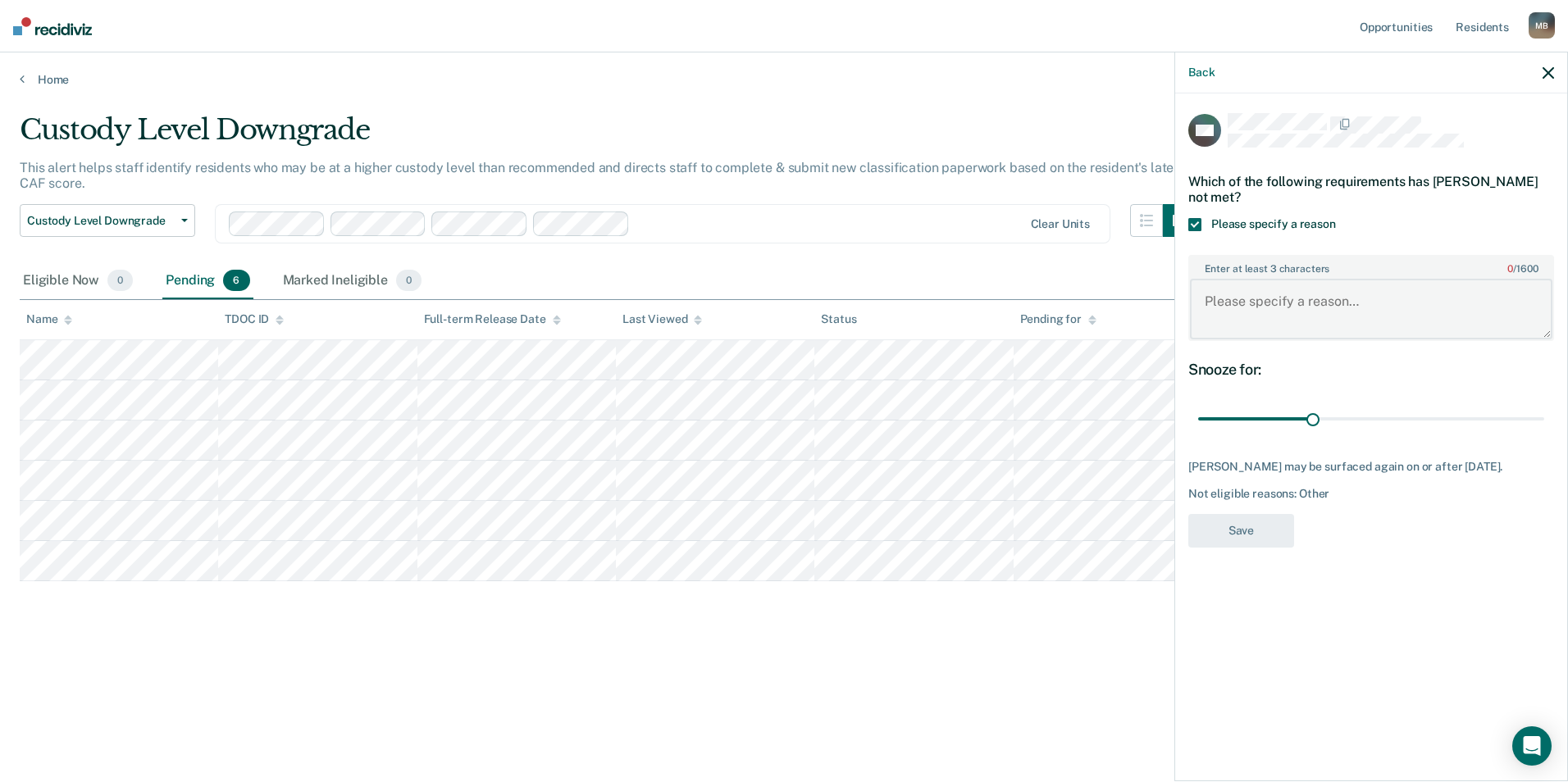
click at [1261, 300] on textarea "Enter at least 3 characters 0 / 1600" at bounding box center [1370, 309] width 362 height 61
type textarea "h"
type textarea "H"
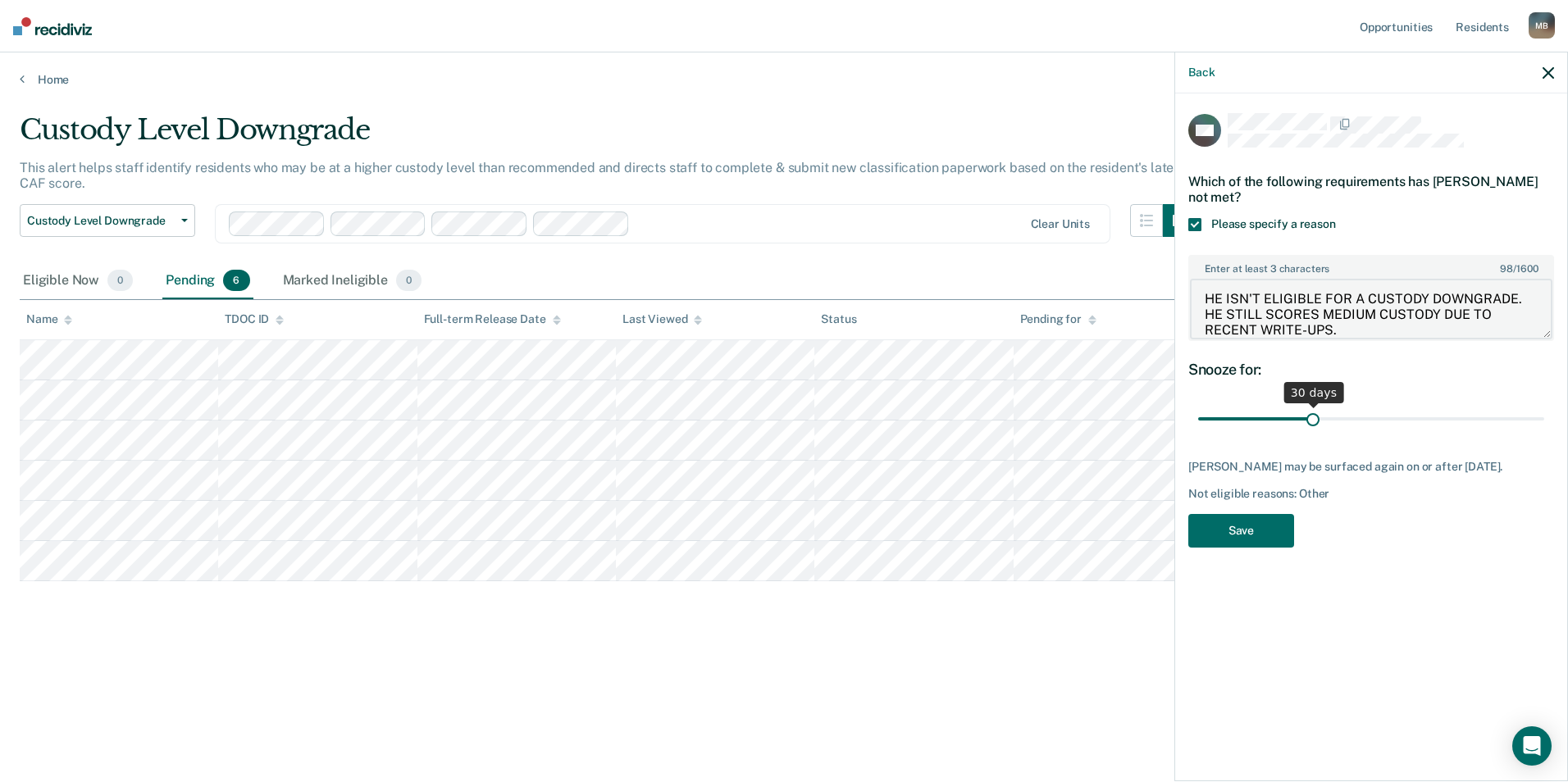
type textarea "HE ISN'T ELIGIBLE FOR A CUSTODY DOWNGRADE. HE STILL SCORES MEDIUM CUSTODY DUE T…"
drag, startPoint x: 1312, startPoint y: 416, endPoint x: 1571, endPoint y: 432, distance: 259.5
type input "90"
click at [1544, 432] on input "range" at bounding box center [1371, 420] width 346 height 29
click at [1229, 523] on button "Save" at bounding box center [1242, 531] width 106 height 34
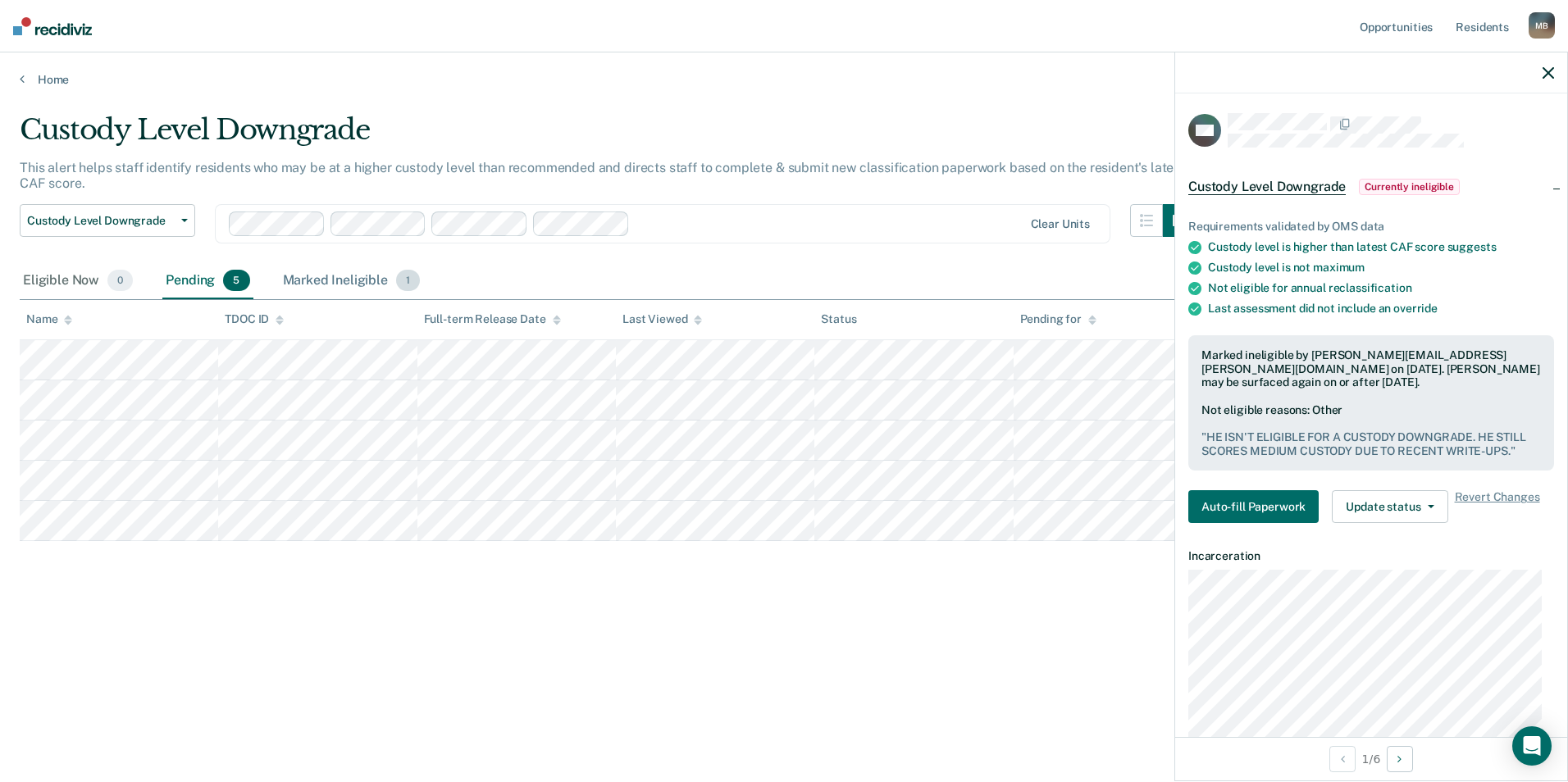
click at [352, 272] on div "Marked Ineligible 1" at bounding box center [351, 281] width 144 height 36
